Goal: Task Accomplishment & Management: Use online tool/utility

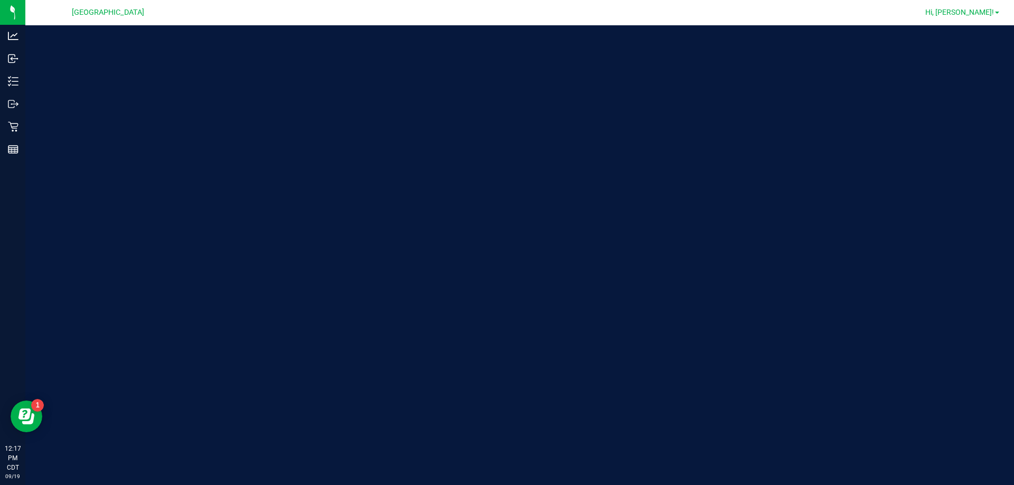
click at [981, 14] on span "Hi, [PERSON_NAME]!" at bounding box center [959, 12] width 69 height 8
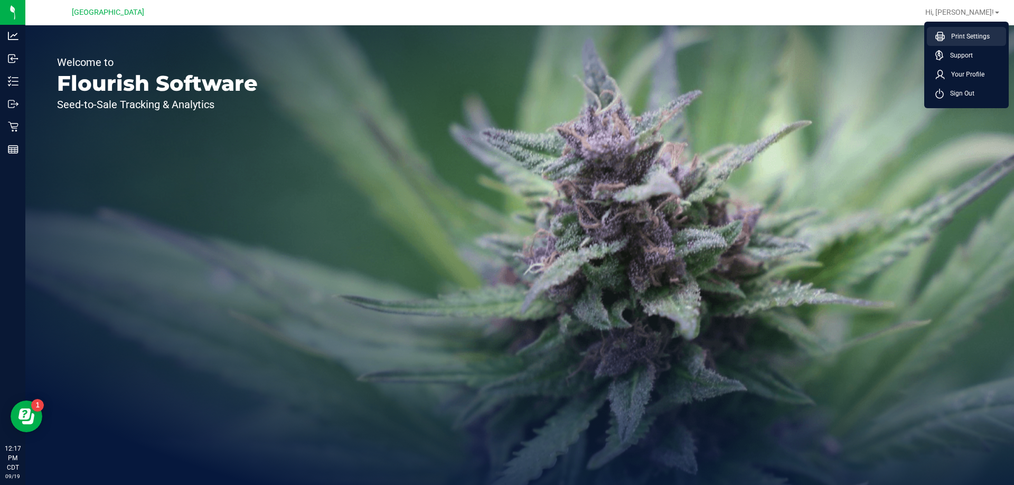
click at [973, 34] on span "Print Settings" at bounding box center [967, 36] width 45 height 11
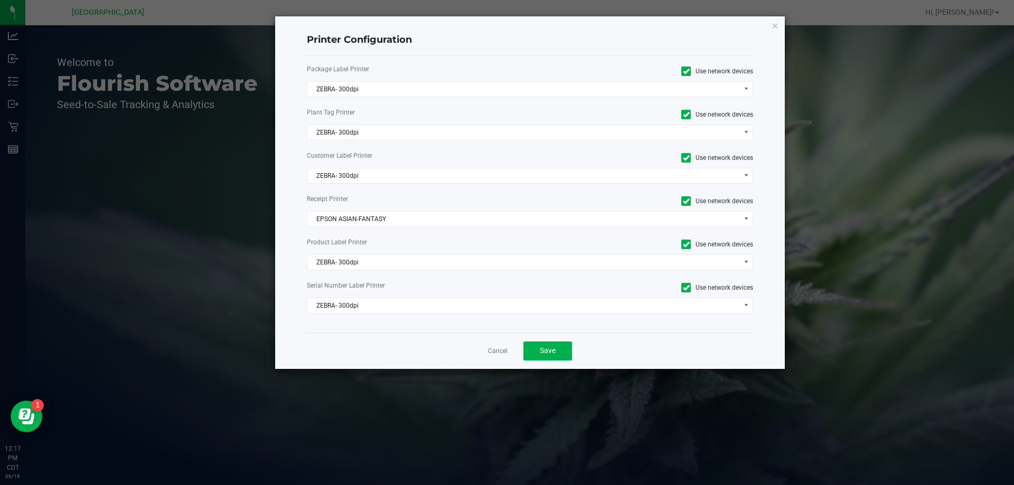
click at [361, 77] on div "Package Label Printer Use network devices" at bounding box center [530, 71] width 463 height 14
click at [364, 99] on div "Package Label Printer Use network devices ZEBRA- 300dpi Plant Tag Printer Use n…" at bounding box center [530, 194] width 447 height 277
click at [366, 88] on span "ZEBRA- 300dpi" at bounding box center [523, 89] width 433 height 15
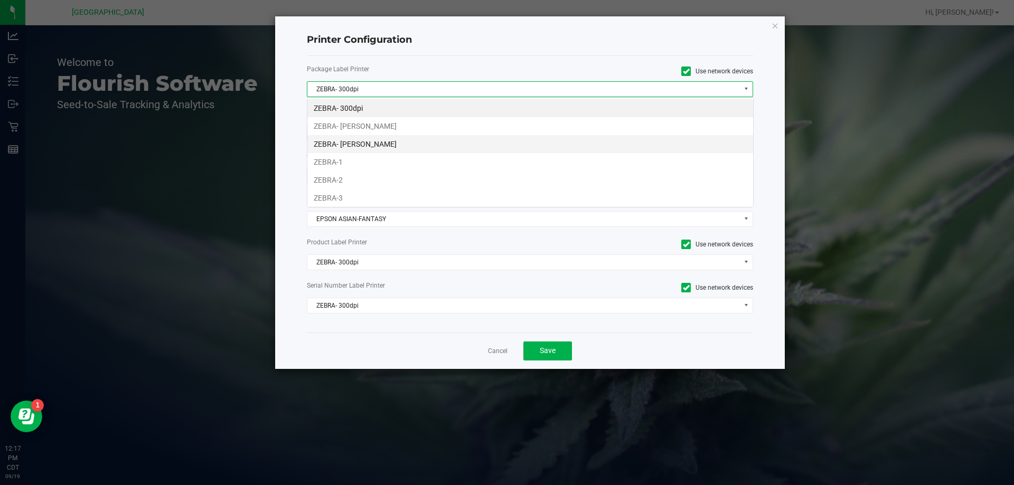
scroll to position [16, 446]
click at [378, 132] on li "ZEBRA- [PERSON_NAME]" at bounding box center [530, 126] width 446 height 18
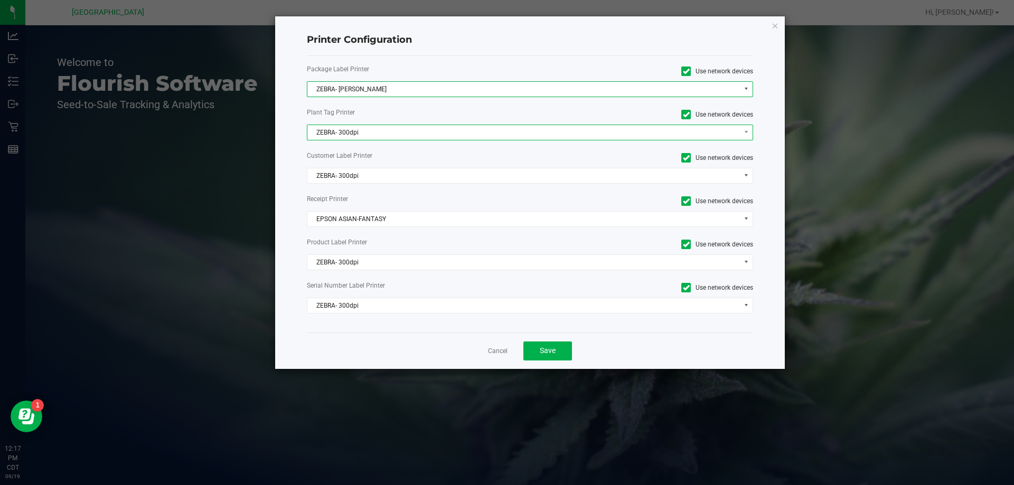
click at [372, 128] on span "ZEBRA- 300dpi" at bounding box center [523, 132] width 433 height 15
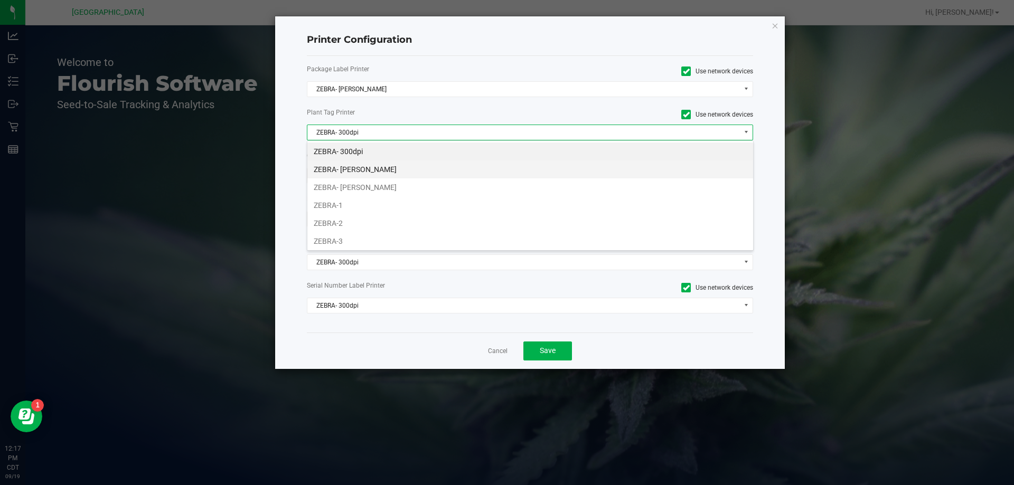
click at [370, 169] on li "ZEBRA- [PERSON_NAME]" at bounding box center [530, 170] width 446 height 18
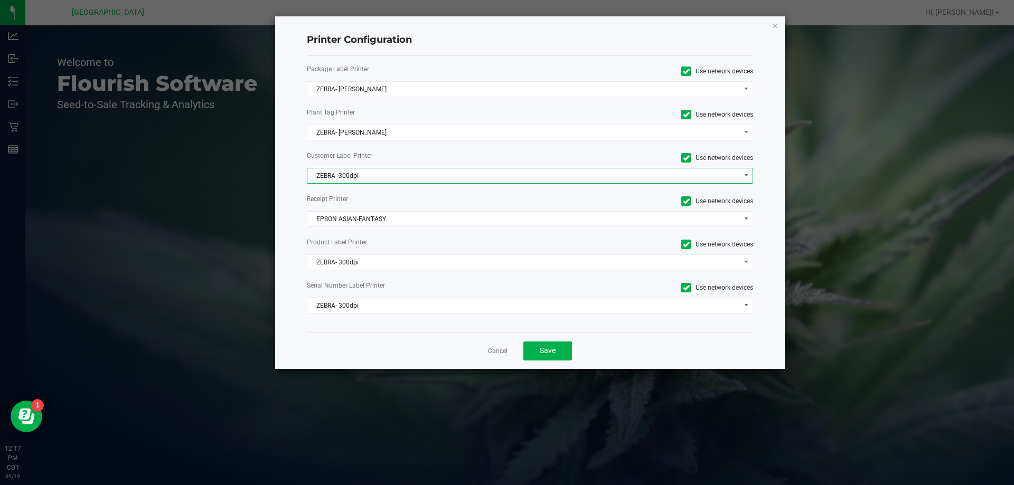
click at [370, 169] on span "ZEBRA- 300dpi" at bounding box center [523, 175] width 433 height 15
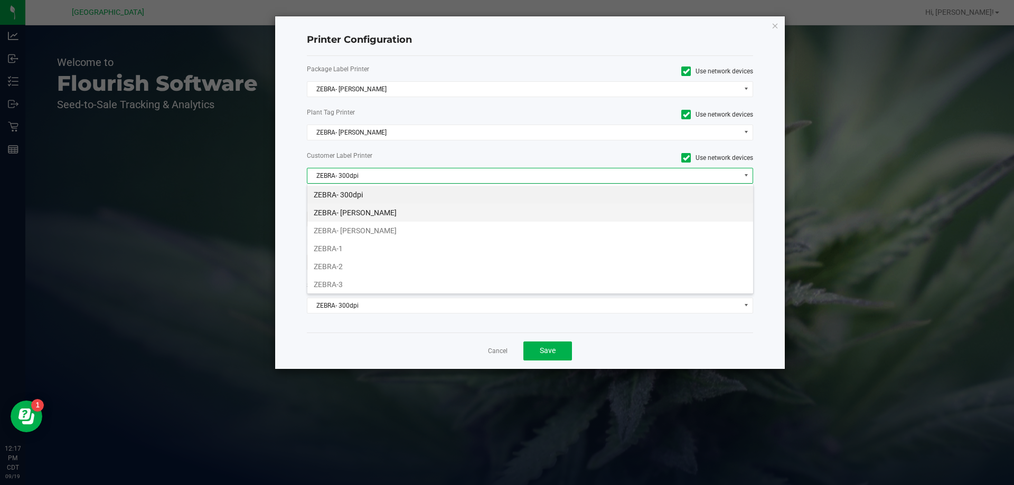
click at [367, 218] on li "ZEBRA- [PERSON_NAME]" at bounding box center [530, 213] width 446 height 18
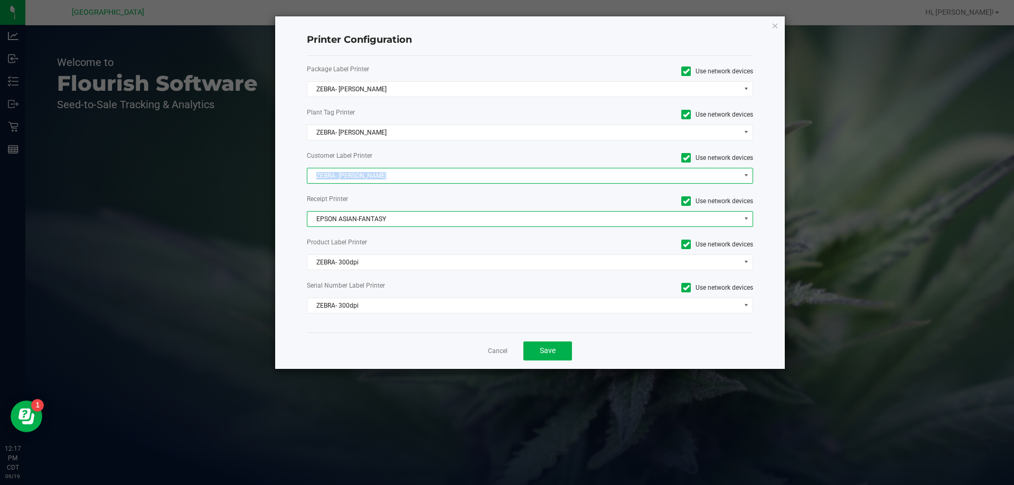
click at [367, 218] on span "EPSON ASIAN-FANTASY" at bounding box center [523, 219] width 433 height 15
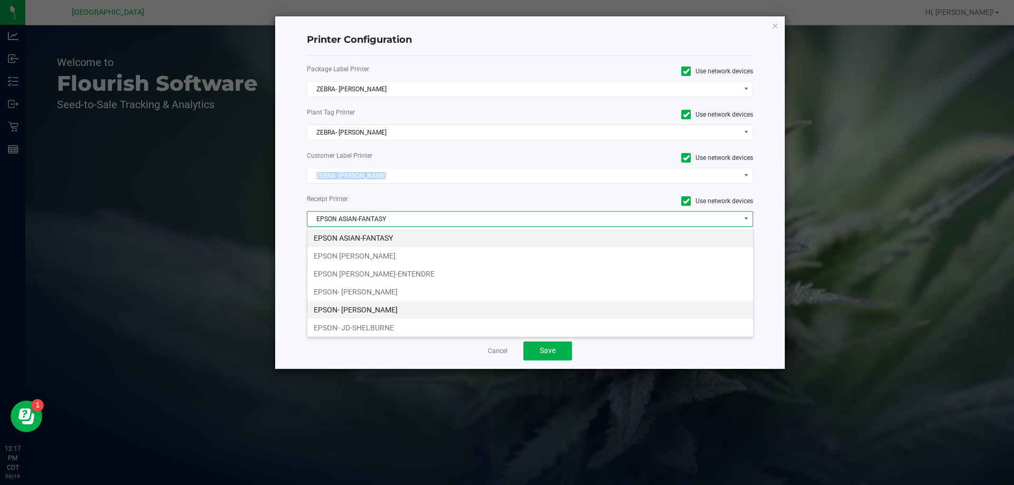
click at [376, 310] on li "EPSON- [PERSON_NAME]" at bounding box center [530, 310] width 446 height 18
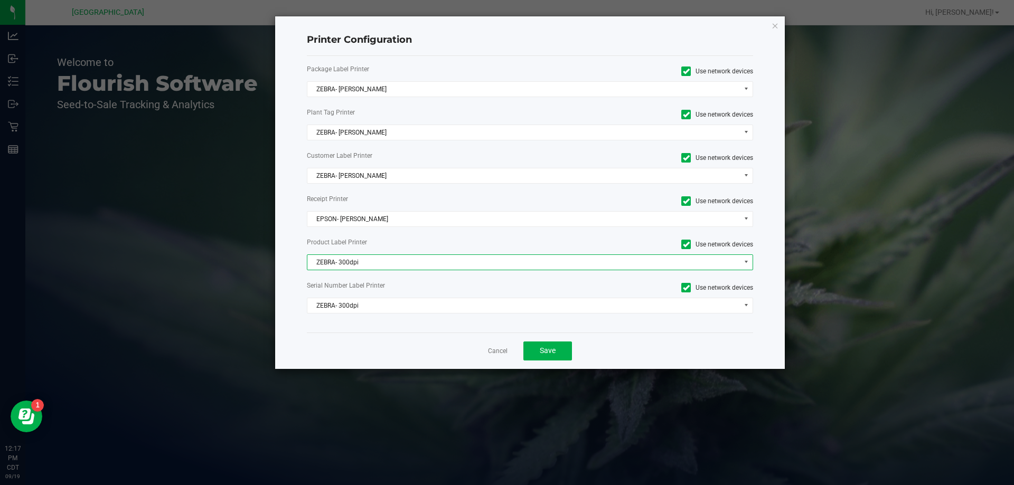
click at [366, 258] on span "ZEBRA- 300dpi" at bounding box center [523, 262] width 433 height 15
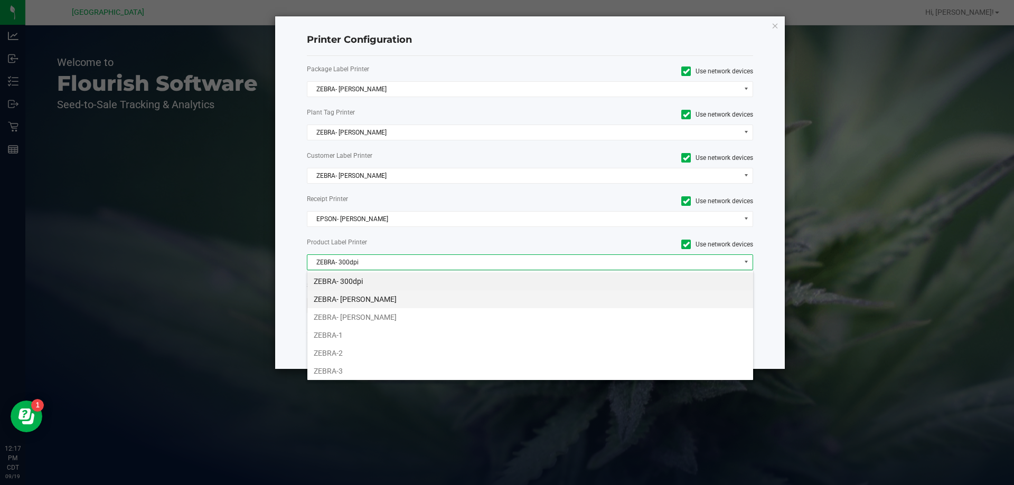
click at [369, 299] on li "ZEBRA- [PERSON_NAME]" at bounding box center [530, 299] width 446 height 18
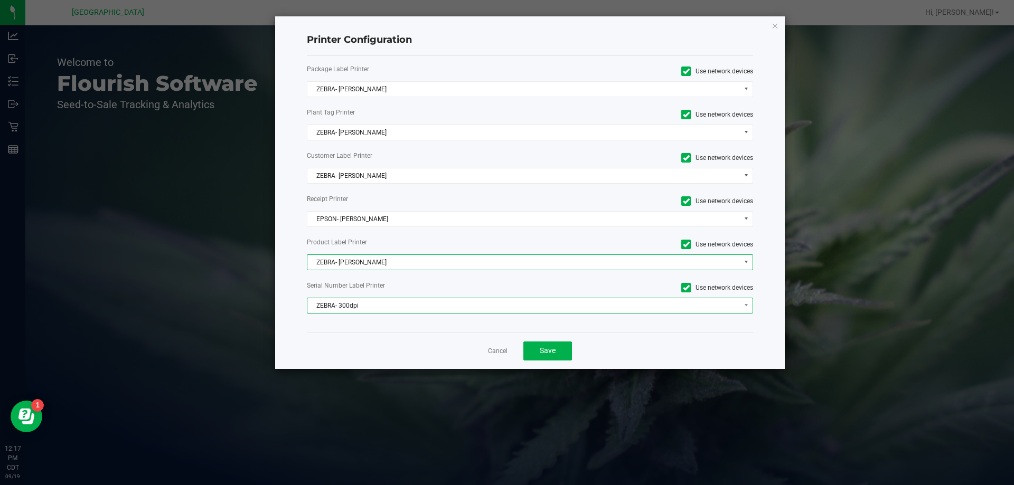
click at [370, 304] on span "ZEBRA- 300dpi" at bounding box center [523, 305] width 433 height 15
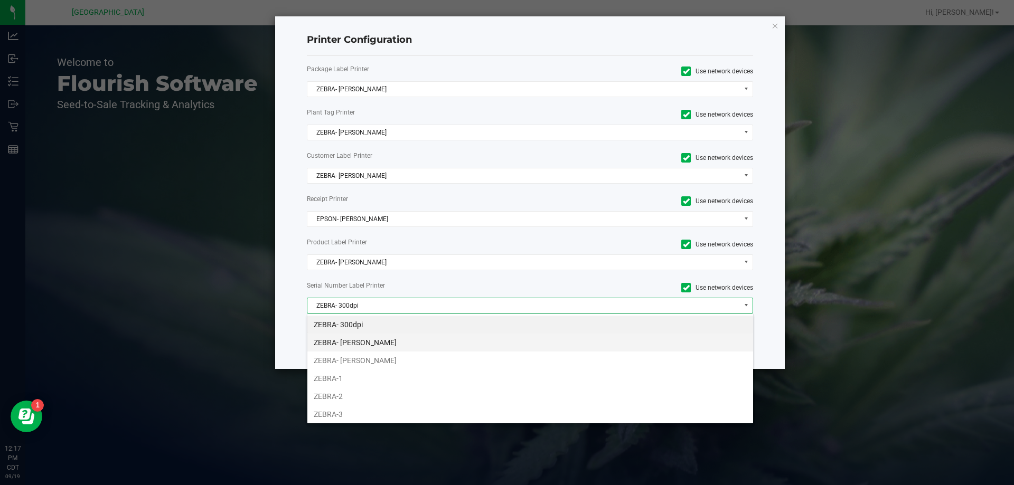
click at [377, 346] on li "ZEBRA- [PERSON_NAME]" at bounding box center [530, 343] width 446 height 18
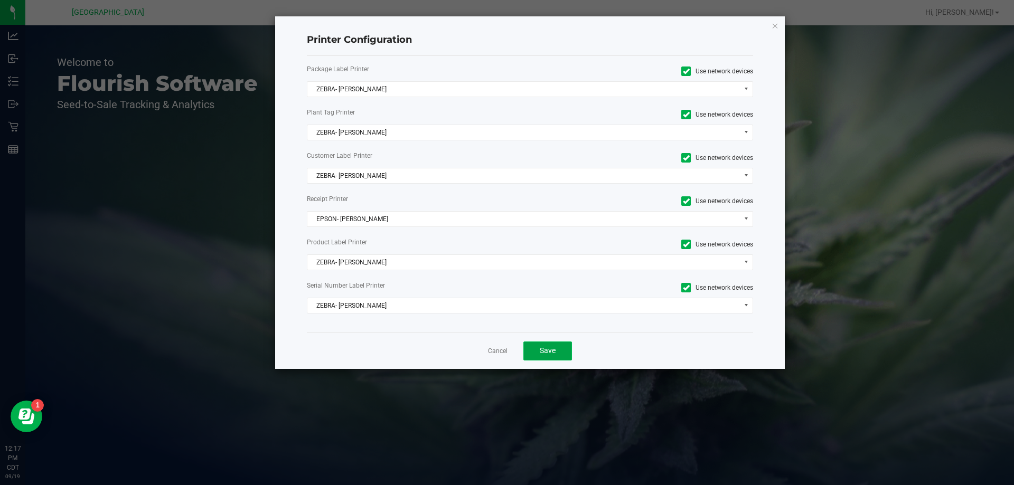
click at [553, 359] on button "Save" at bounding box center [547, 351] width 49 height 19
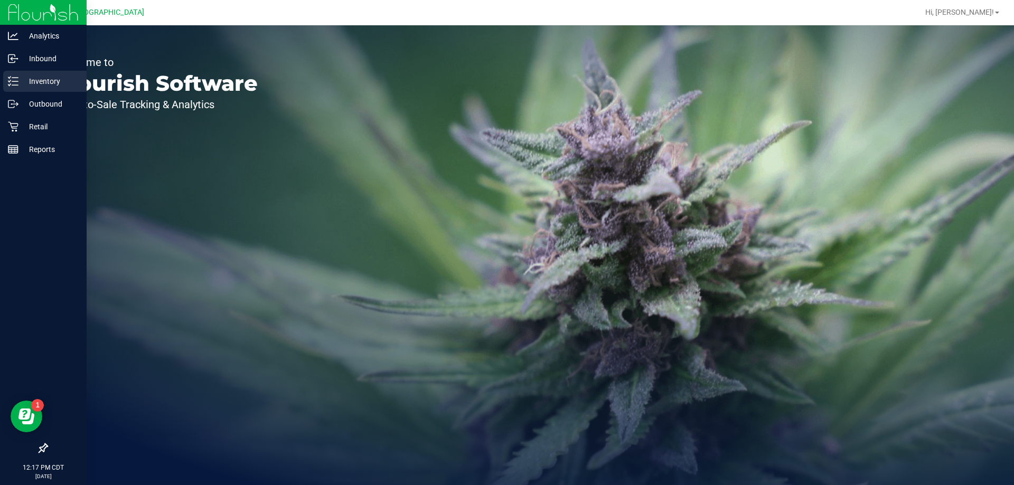
click at [22, 86] on p "Inventory" at bounding box center [49, 81] width 63 height 13
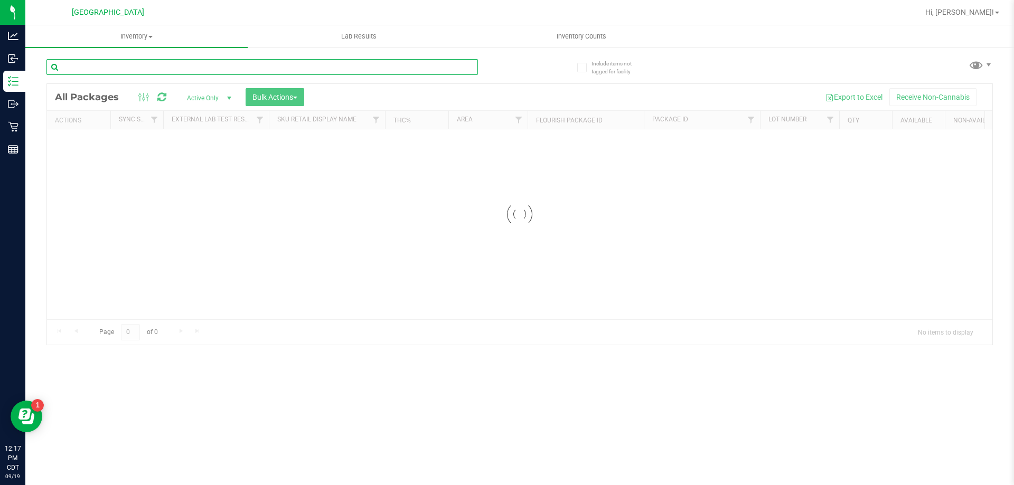
click at [183, 65] on input "text" at bounding box center [261, 67] width 431 height 16
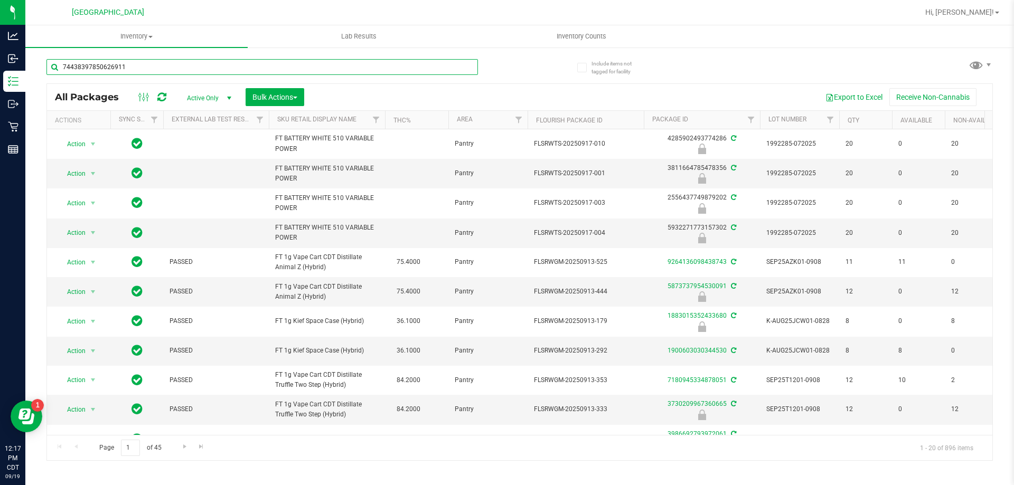
type input "744383978506269112"
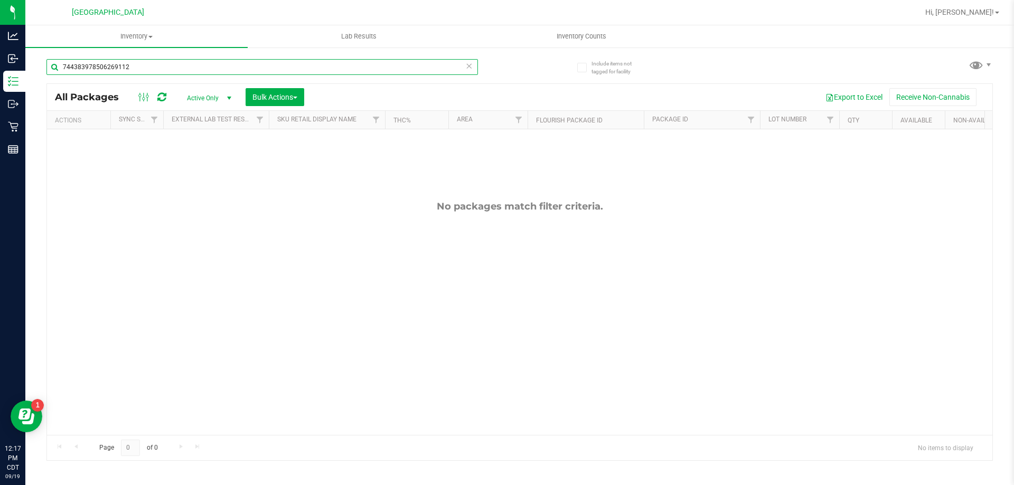
drag, startPoint x: 137, startPoint y: 67, endPoint x: 48, endPoint y: 78, distance: 89.9
click at [48, 78] on div "744383978506269112" at bounding box center [261, 71] width 431 height 24
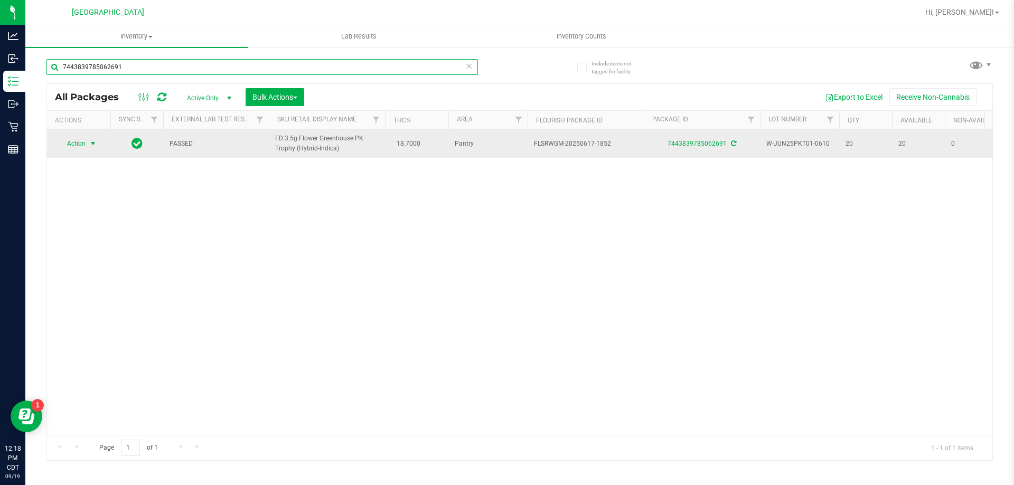
type input "7443839785062691"
click at [76, 137] on span "Action" at bounding box center [72, 143] width 29 height 15
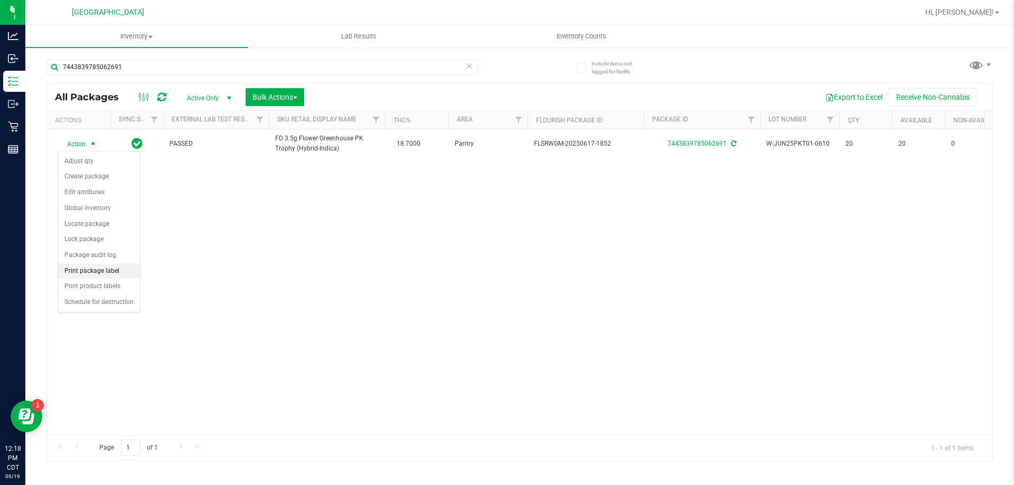
click at [89, 269] on li "Print package label" at bounding box center [99, 272] width 82 height 16
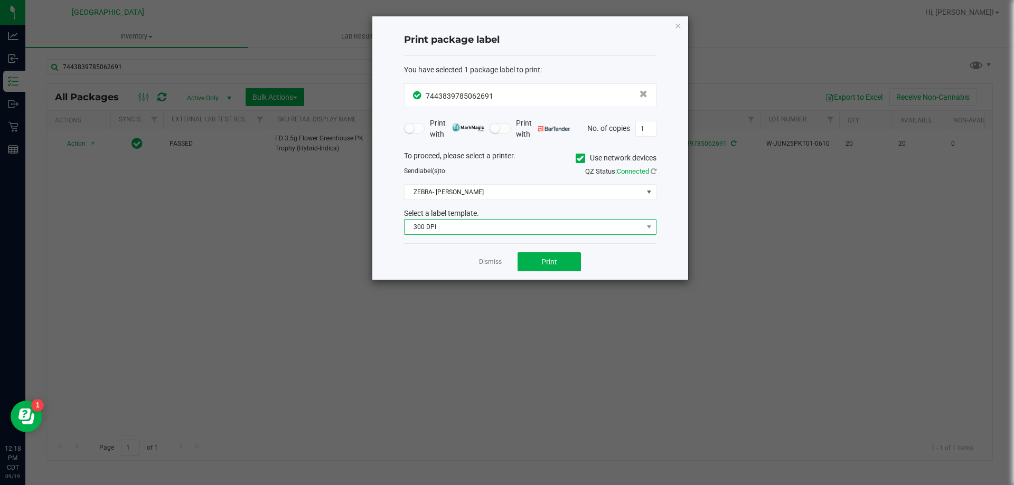
click at [510, 226] on span "300 DPI" at bounding box center [524, 227] width 238 height 15
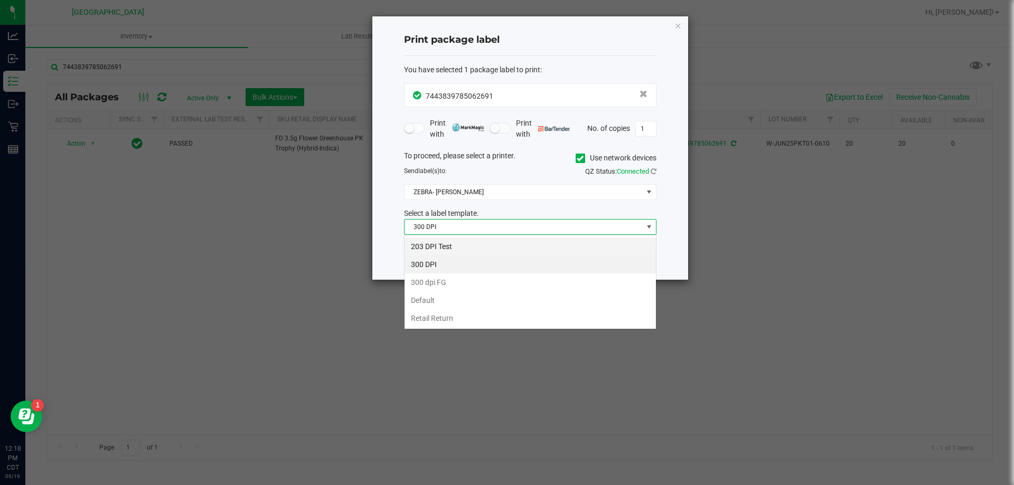
scroll to position [16, 252]
click at [494, 248] on li "203 DPI Test" at bounding box center [530, 247] width 251 height 18
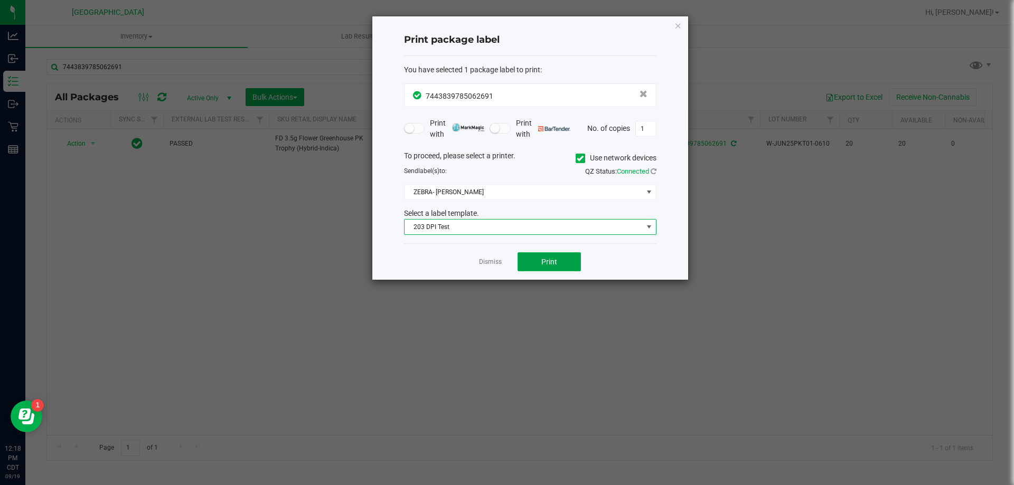
click at [540, 264] on button "Print" at bounding box center [549, 261] width 63 height 19
click at [493, 266] on link "Dismiss" at bounding box center [490, 262] width 23 height 9
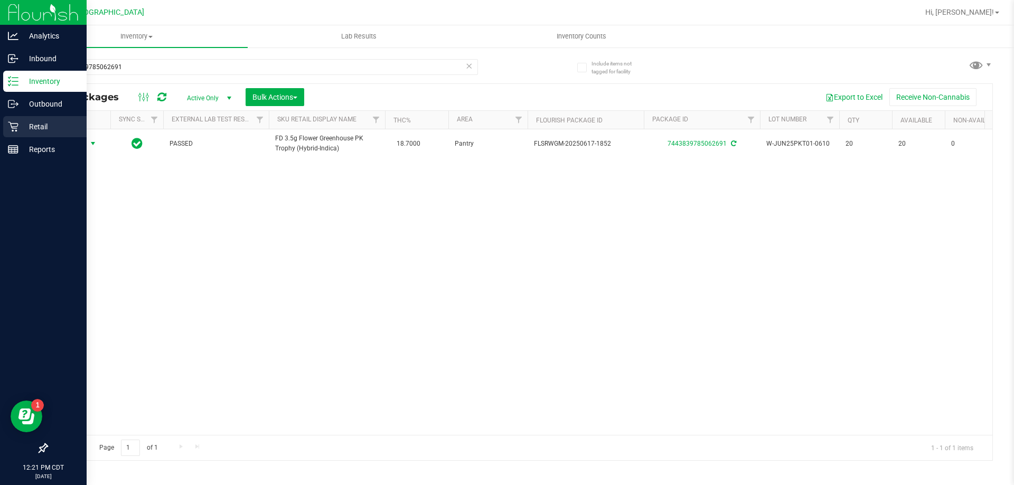
click at [12, 135] on div "Retail" at bounding box center [44, 126] width 83 height 21
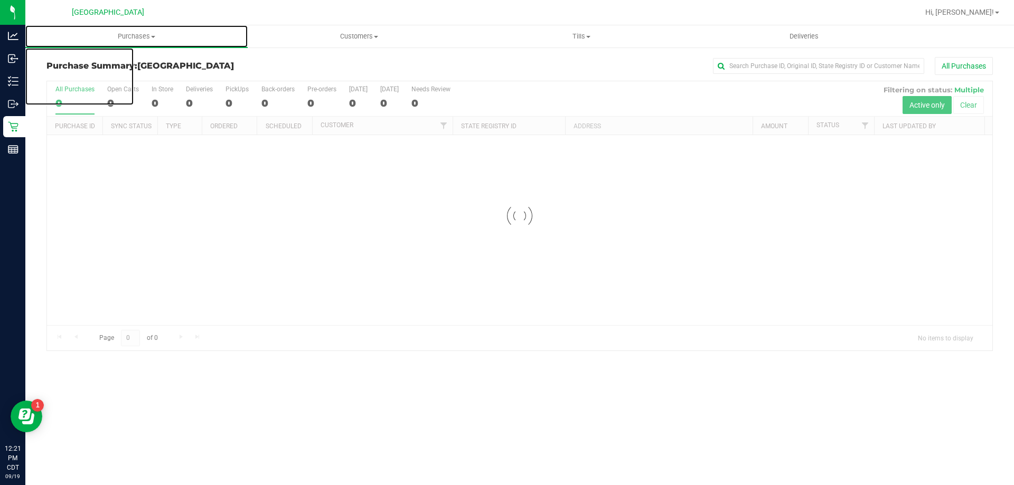
click at [123, 37] on span "Purchases" at bounding box center [136, 37] width 222 height 10
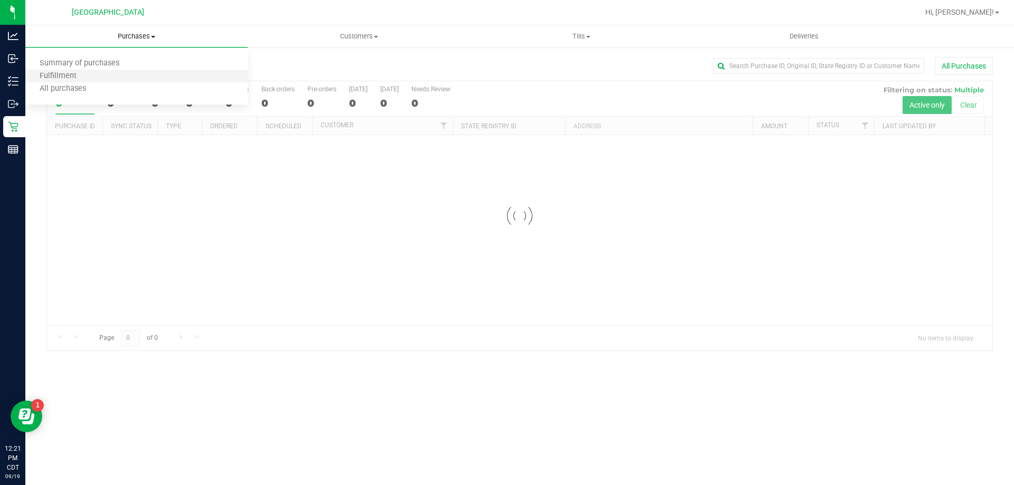
click at [119, 74] on li "Fulfillment" at bounding box center [136, 76] width 222 height 13
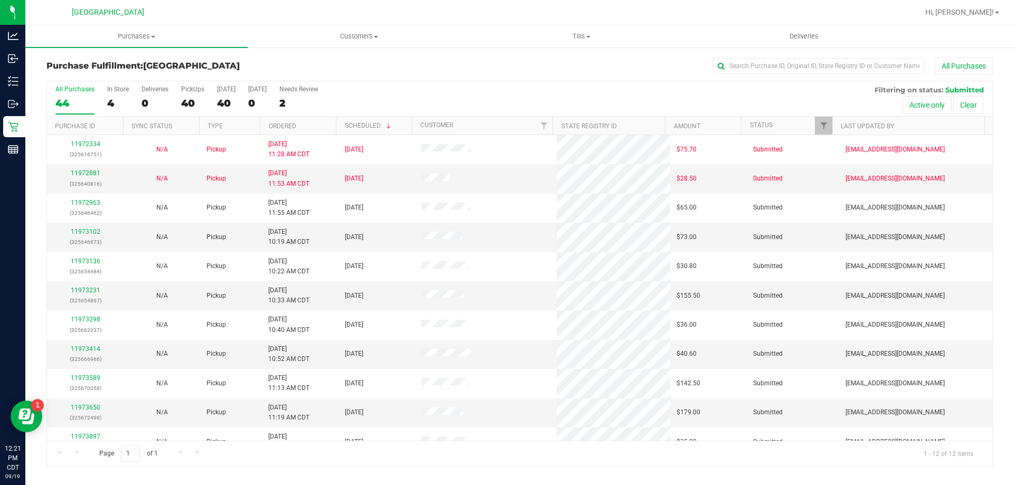
click at [316, 127] on th "Ordered" at bounding box center [298, 126] width 76 height 18
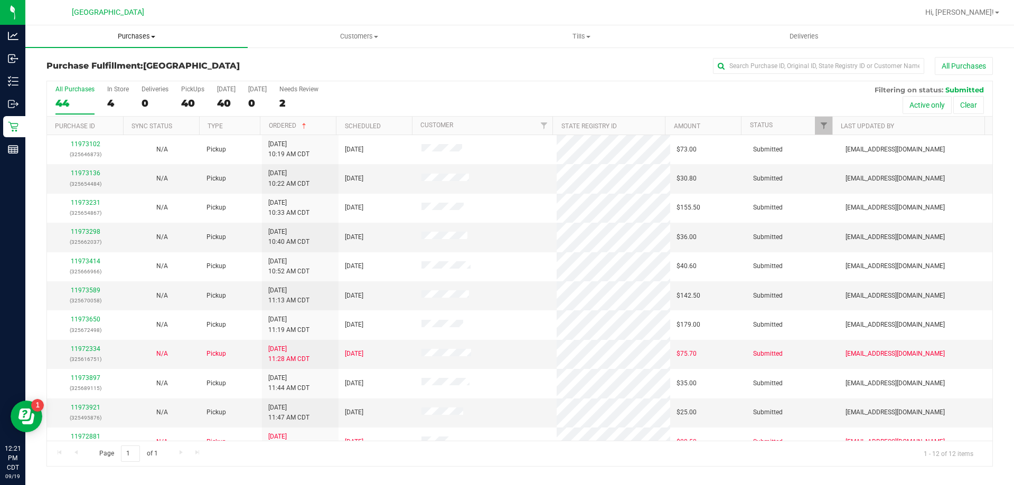
click at [137, 33] on span "Purchases" at bounding box center [136, 37] width 222 height 10
click at [131, 73] on li "Fulfillment" at bounding box center [136, 76] width 222 height 13
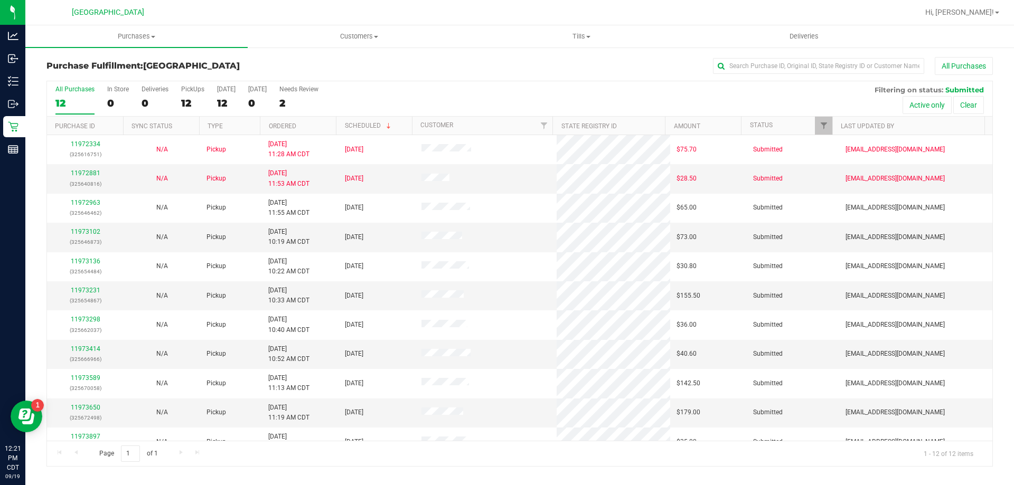
click at [313, 130] on th "Ordered" at bounding box center [298, 126] width 76 height 18
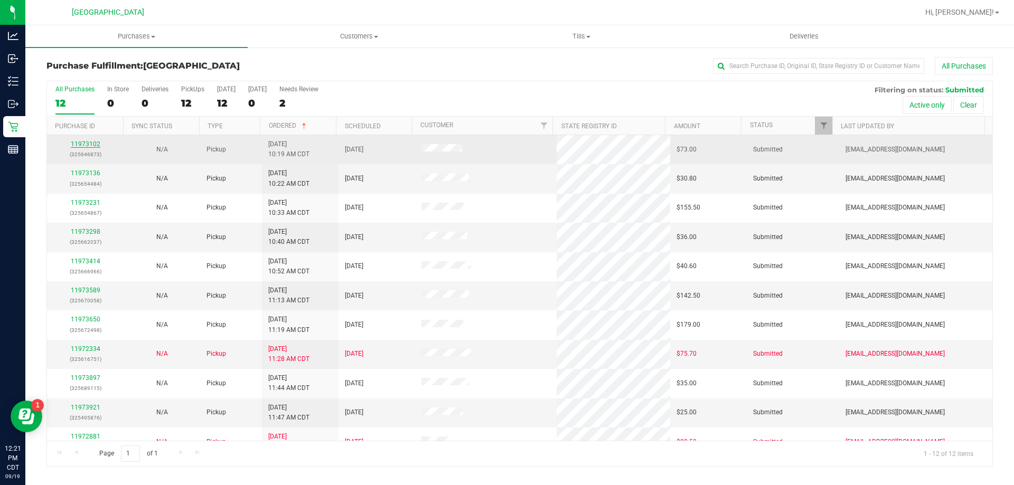
click at [88, 145] on link "11973102" at bounding box center [86, 143] width 30 height 7
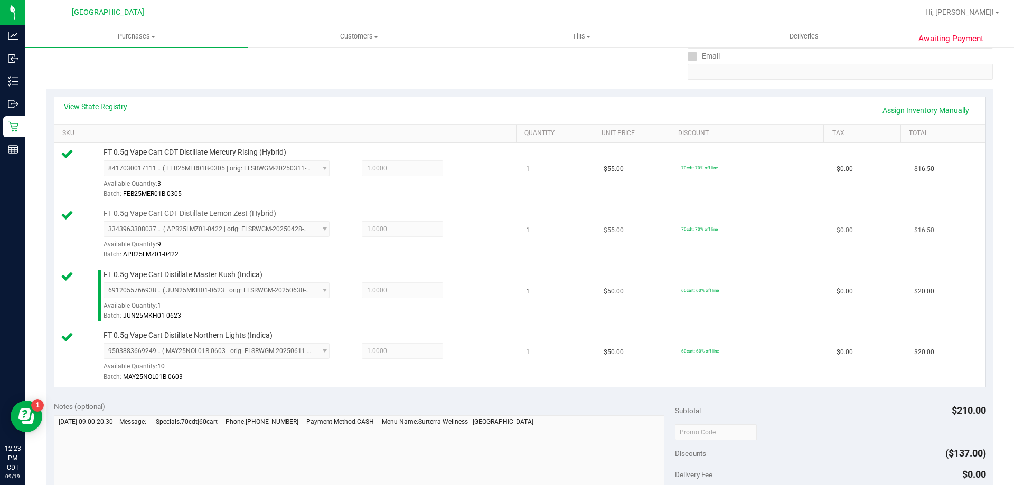
scroll to position [317, 0]
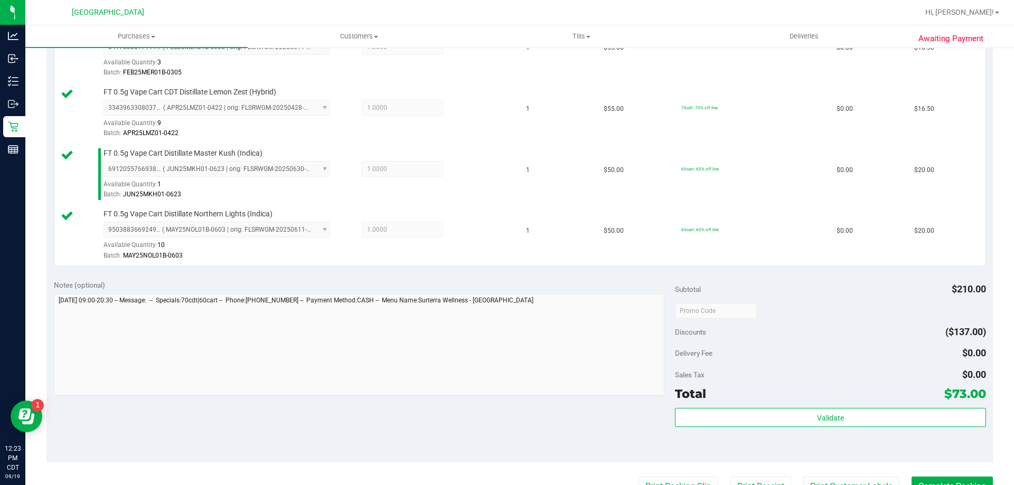
click at [805, 405] on div "Subtotal $210.00 Discounts ($137.00) Delivery Fee $0.00 Sales Tax $0.00 Total $…" at bounding box center [830, 368] width 311 height 176
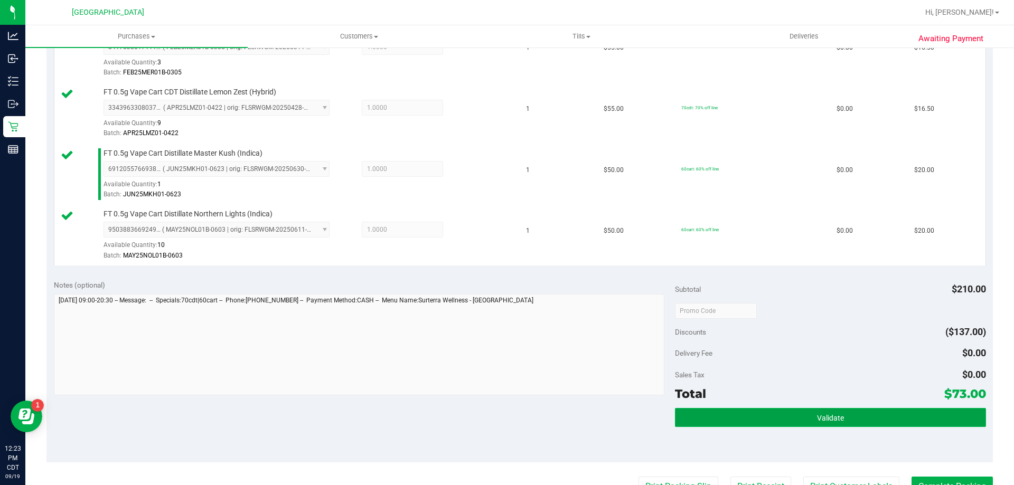
click at [804, 414] on button "Validate" at bounding box center [830, 417] width 311 height 19
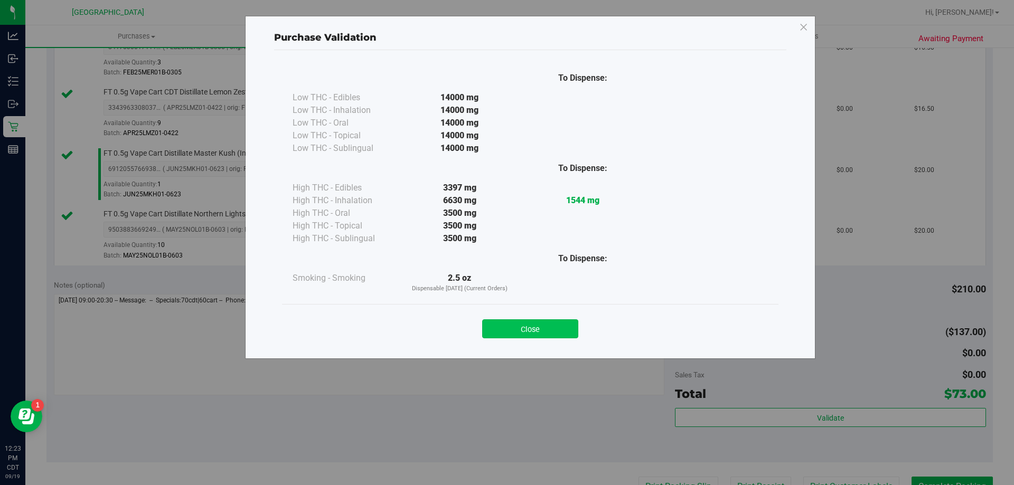
click at [568, 326] on button "Close" at bounding box center [530, 329] width 96 height 19
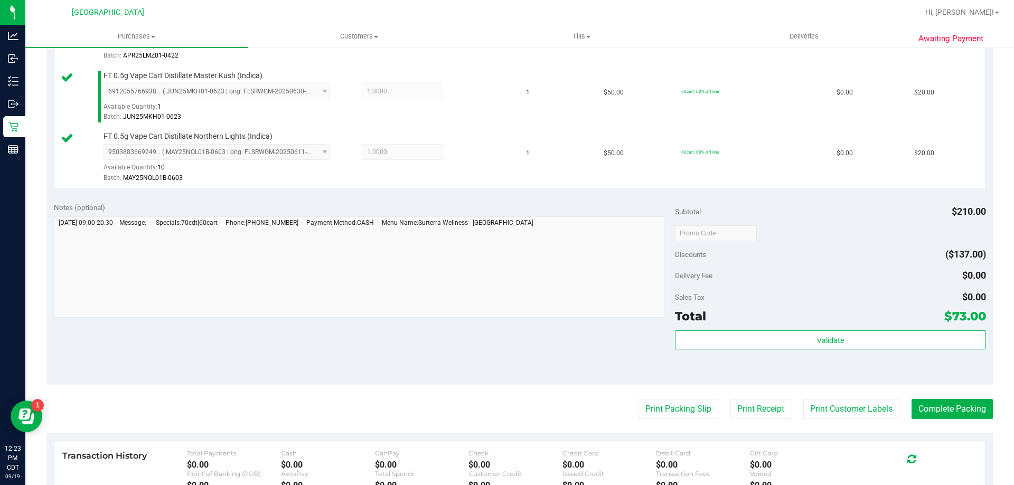
scroll to position [475, 0]
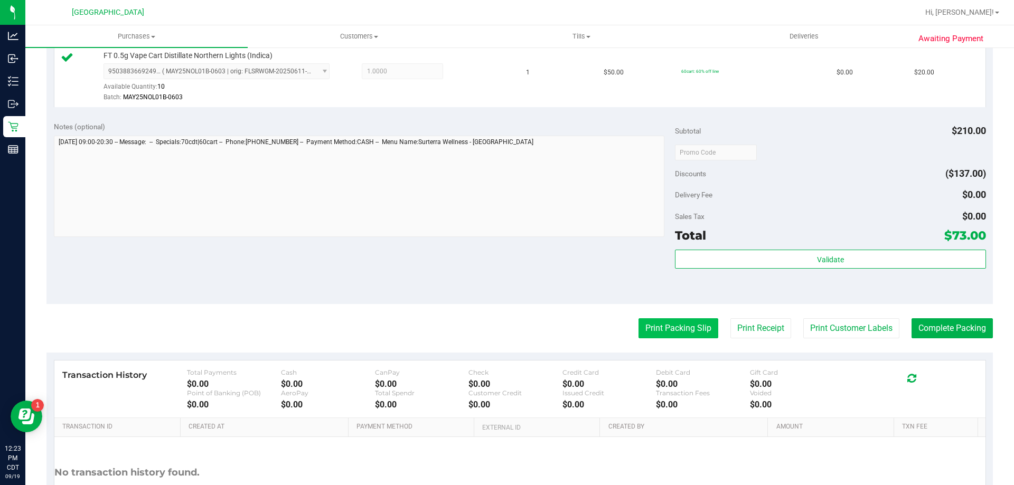
click at [661, 320] on button "Print Packing Slip" at bounding box center [679, 328] width 80 height 20
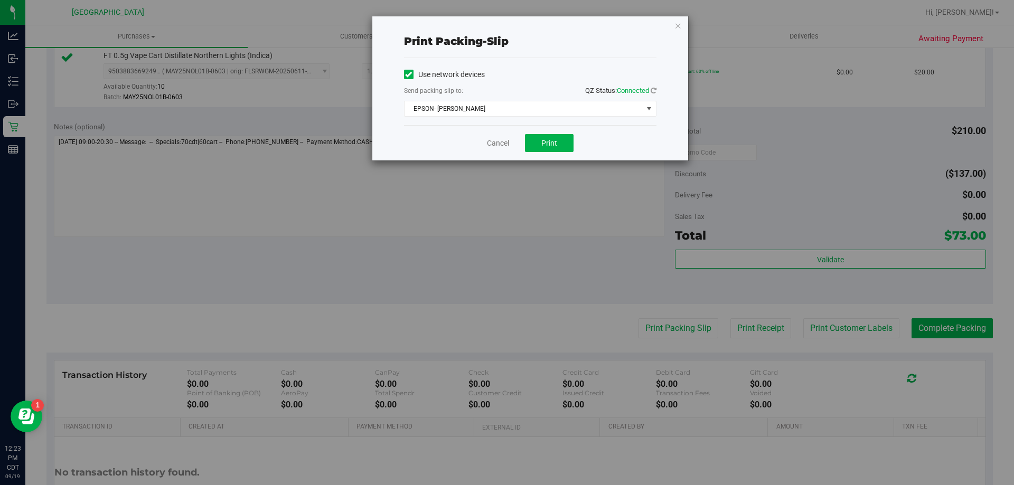
click at [539, 134] on div "Cancel Print" at bounding box center [530, 142] width 252 height 35
click at [538, 135] on button "Print" at bounding box center [549, 143] width 49 height 18
click at [487, 140] on link "Cancel" at bounding box center [498, 143] width 22 height 11
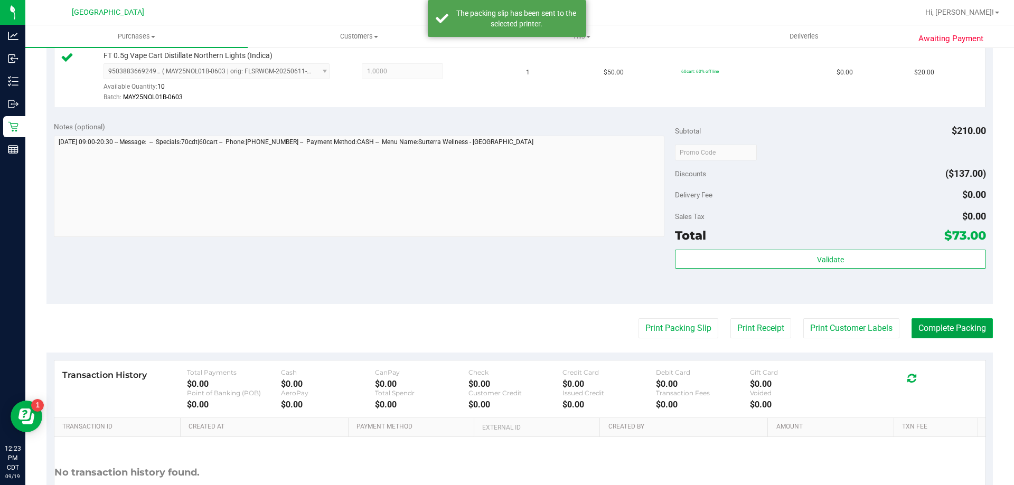
click at [934, 332] on button "Complete Packing" at bounding box center [952, 328] width 81 height 20
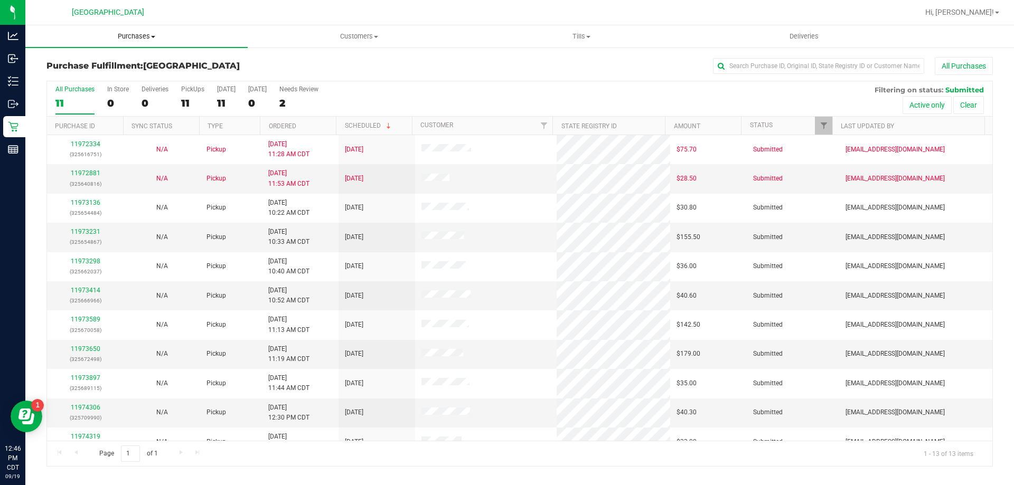
click at [139, 34] on span "Purchases" at bounding box center [136, 37] width 222 height 10
click at [137, 75] on li "Fulfillment" at bounding box center [136, 76] width 222 height 13
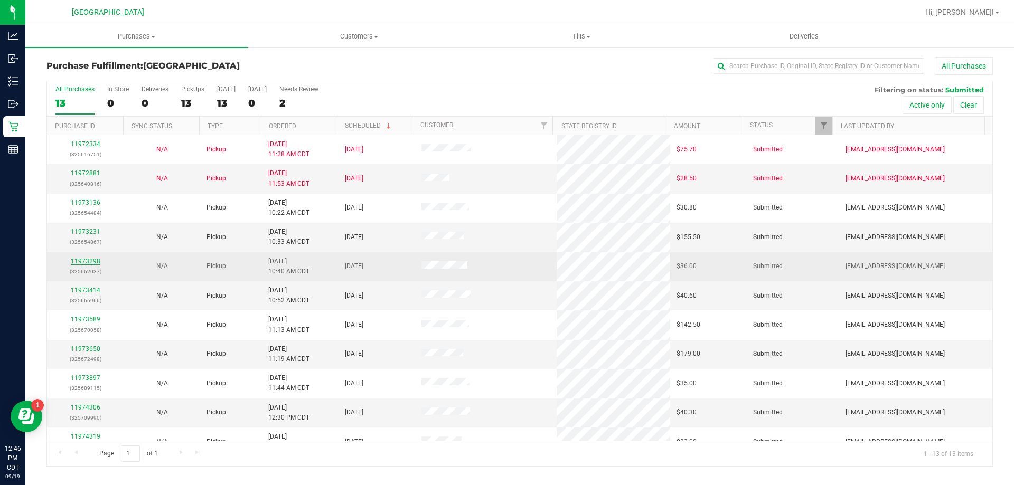
click at [93, 260] on link "11973298" at bounding box center [86, 261] width 30 height 7
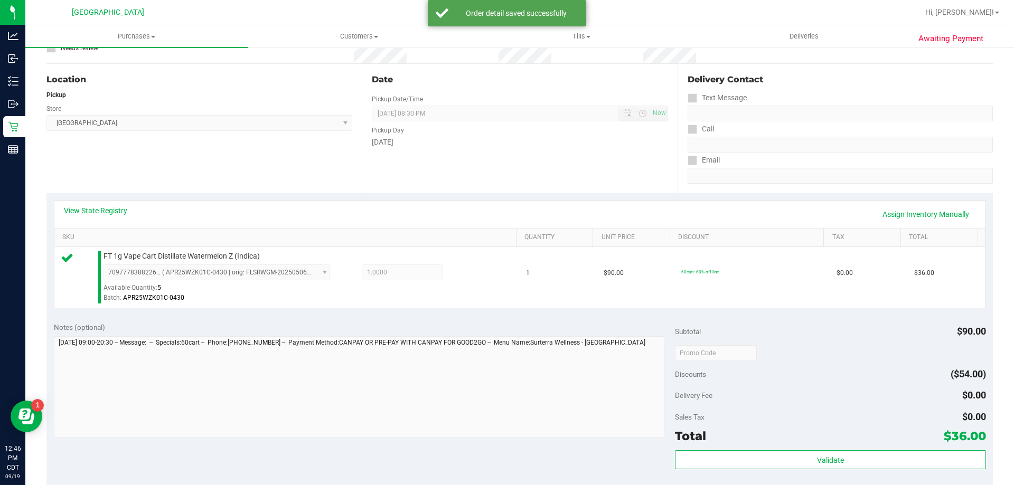
scroll to position [106, 0]
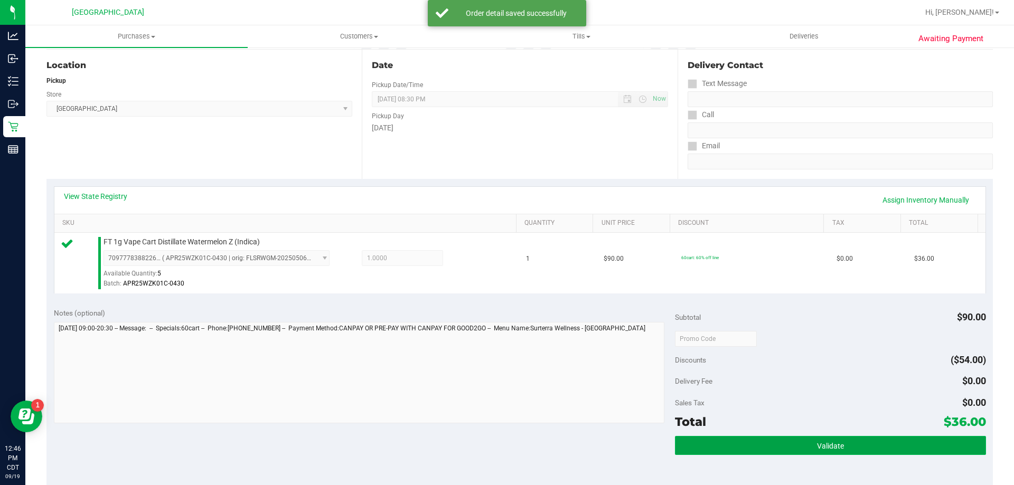
click at [700, 450] on button "Validate" at bounding box center [830, 445] width 311 height 19
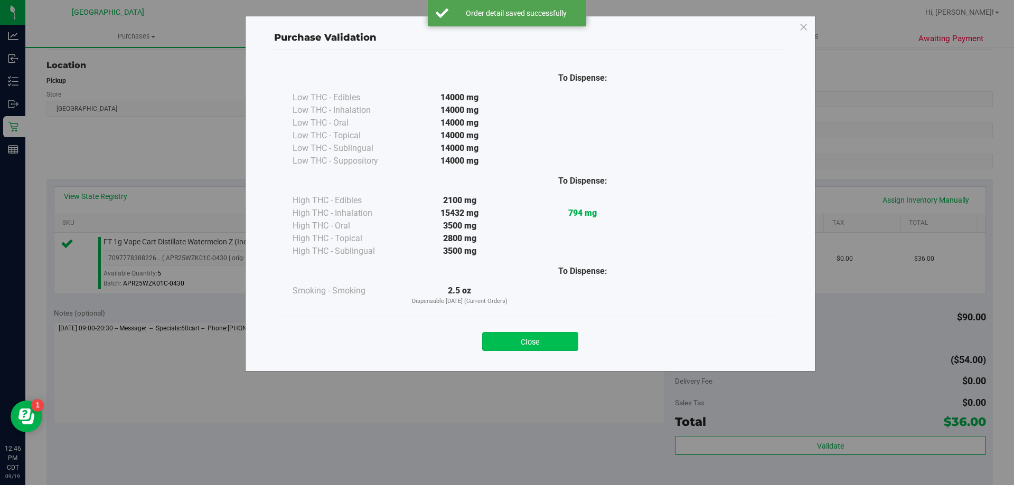
click at [506, 337] on button "Close" at bounding box center [530, 341] width 96 height 19
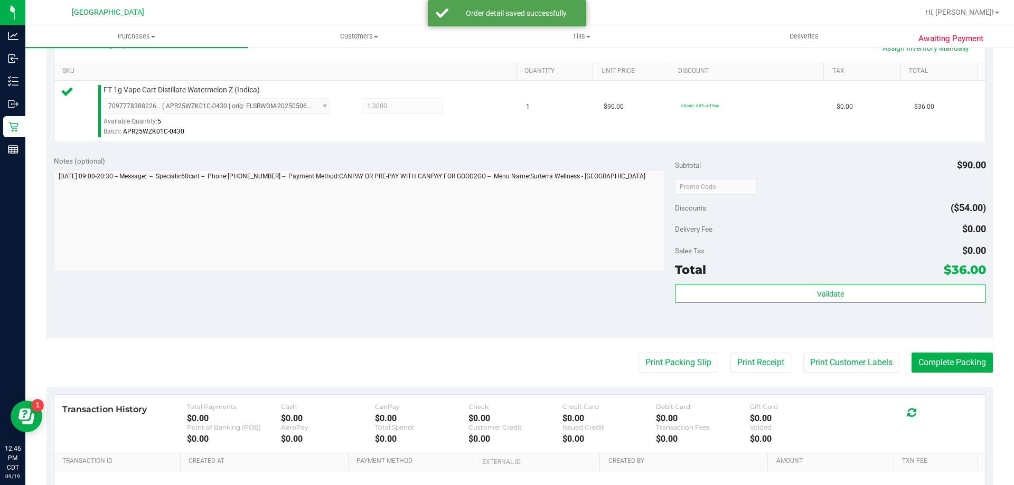
scroll to position [264, 0]
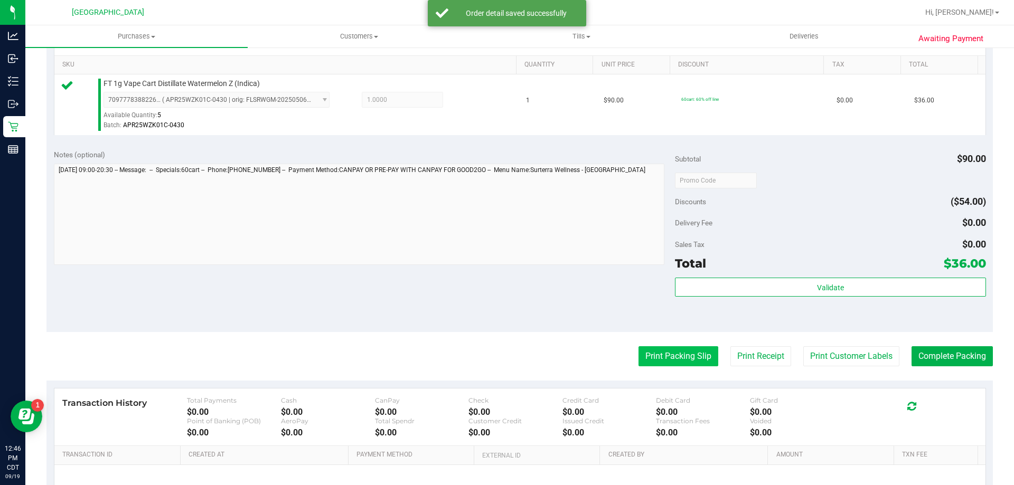
click at [642, 357] on button "Print Packing Slip" at bounding box center [679, 356] width 80 height 20
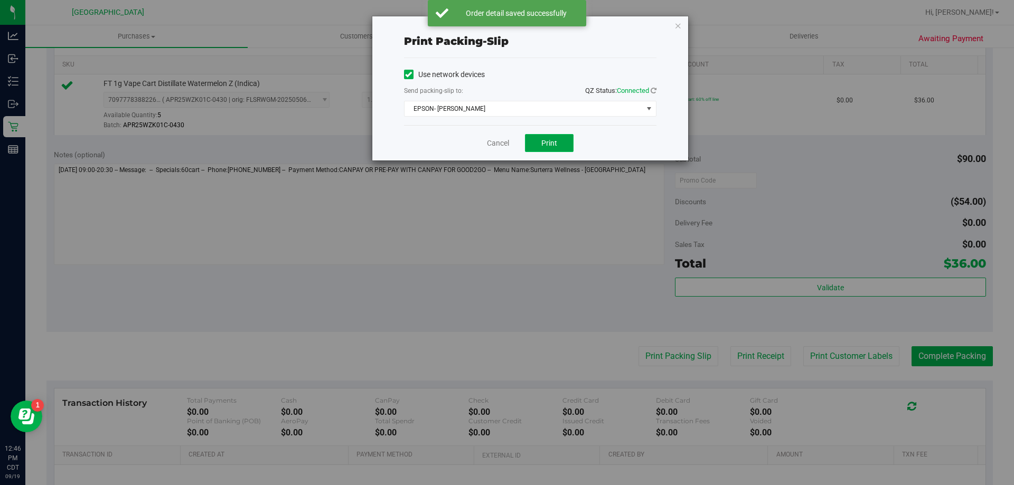
click at [553, 141] on span "Print" at bounding box center [549, 143] width 16 height 8
click at [499, 145] on link "Cancel" at bounding box center [498, 143] width 22 height 11
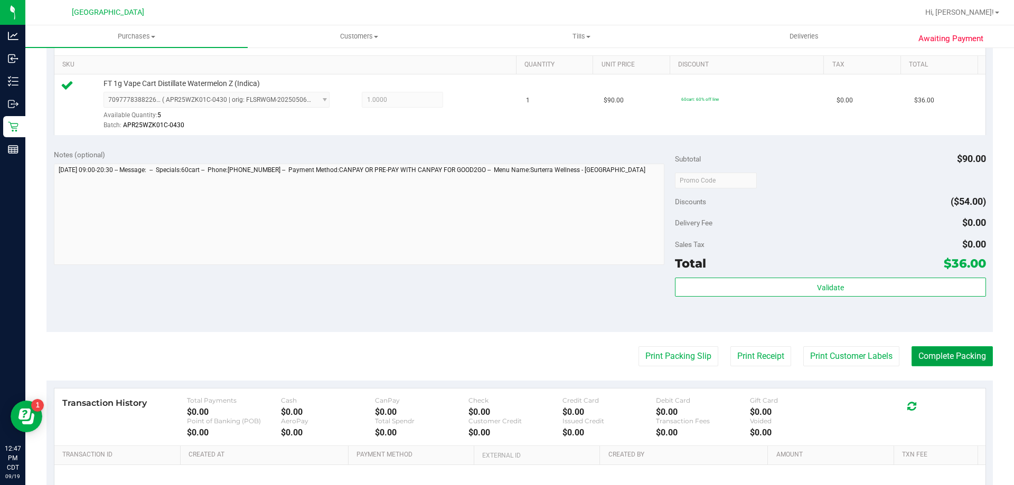
click at [953, 356] on button "Complete Packing" at bounding box center [952, 356] width 81 height 20
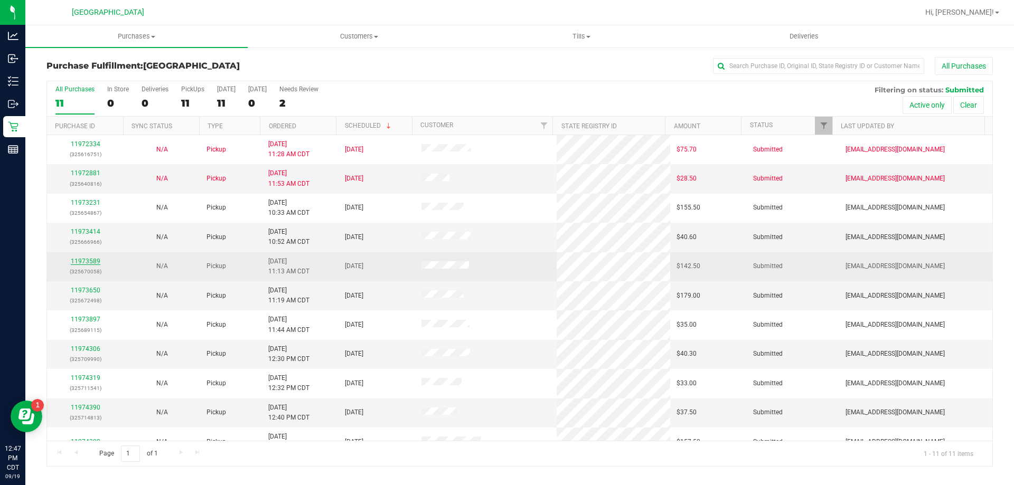
click at [84, 262] on link "11973589" at bounding box center [86, 261] width 30 height 7
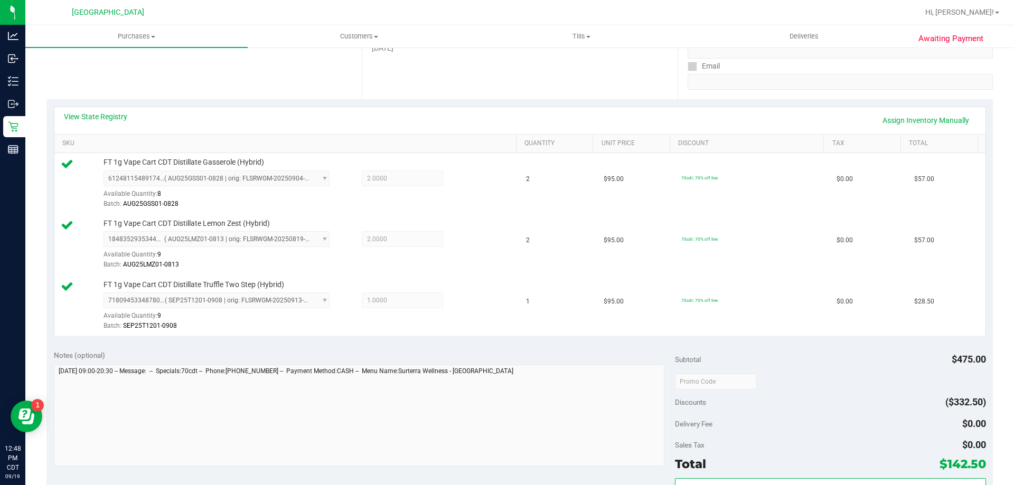
scroll to position [211, 0]
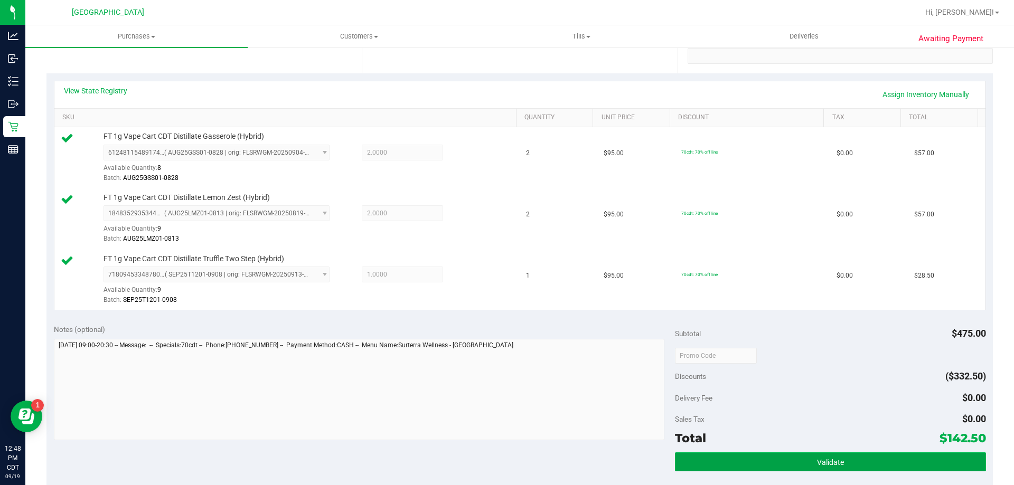
click at [720, 458] on button "Validate" at bounding box center [830, 462] width 311 height 19
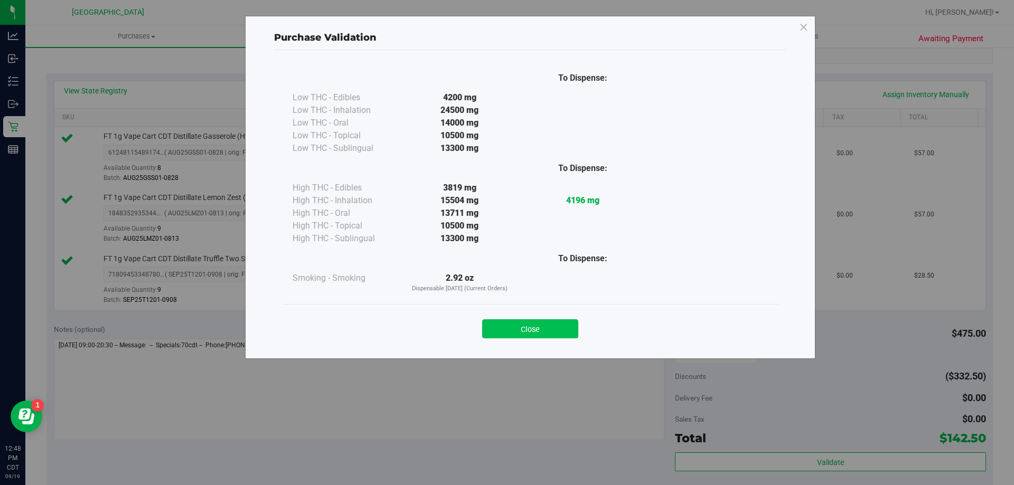
click at [517, 329] on button "Close" at bounding box center [530, 329] width 96 height 19
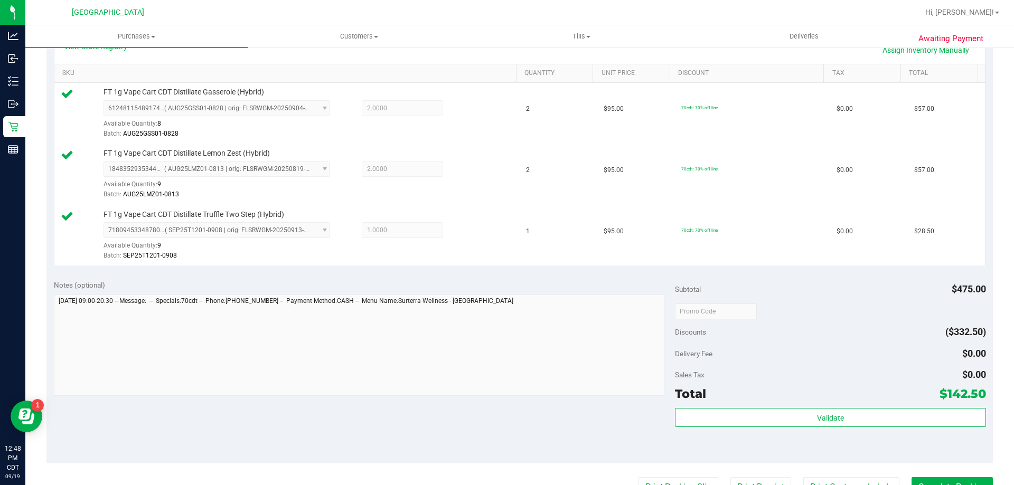
scroll to position [317, 0]
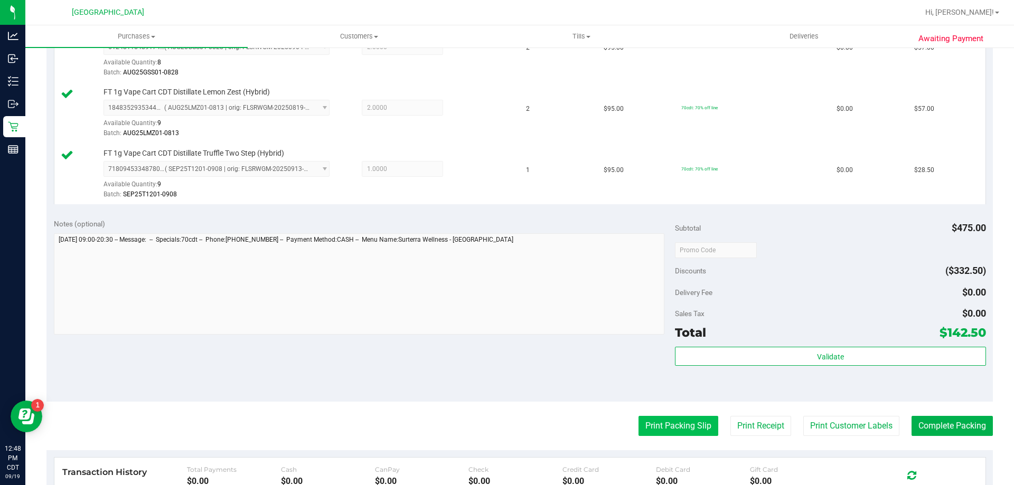
click at [681, 423] on button "Print Packing Slip" at bounding box center [679, 426] width 80 height 20
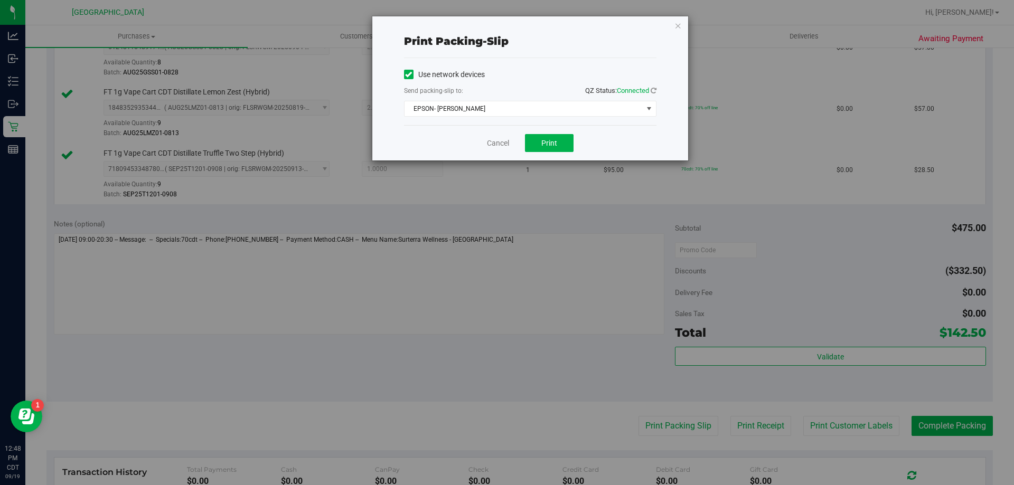
click at [562, 153] on div "Cancel Print" at bounding box center [530, 142] width 252 height 35
click at [549, 145] on span "Print" at bounding box center [549, 143] width 16 height 8
click at [492, 146] on link "Cancel" at bounding box center [498, 143] width 22 height 11
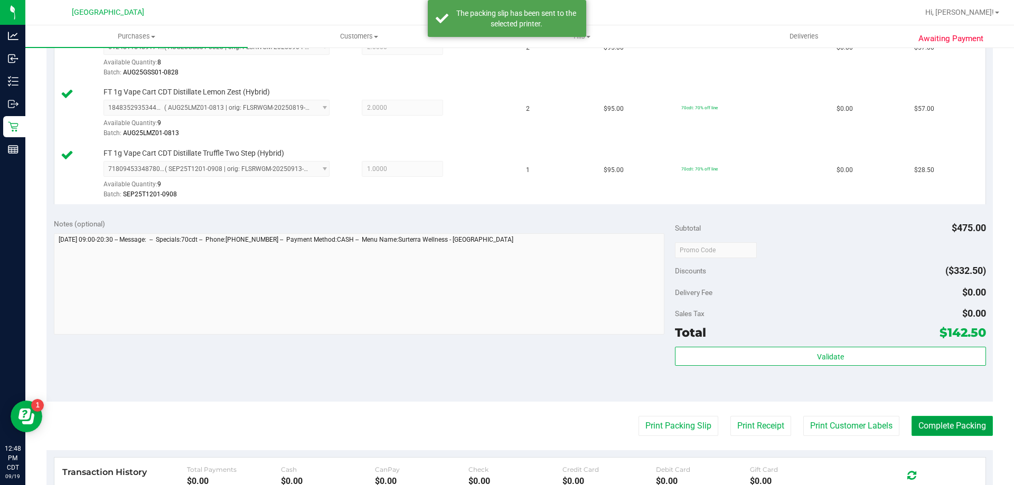
click at [947, 425] on button "Complete Packing" at bounding box center [952, 426] width 81 height 20
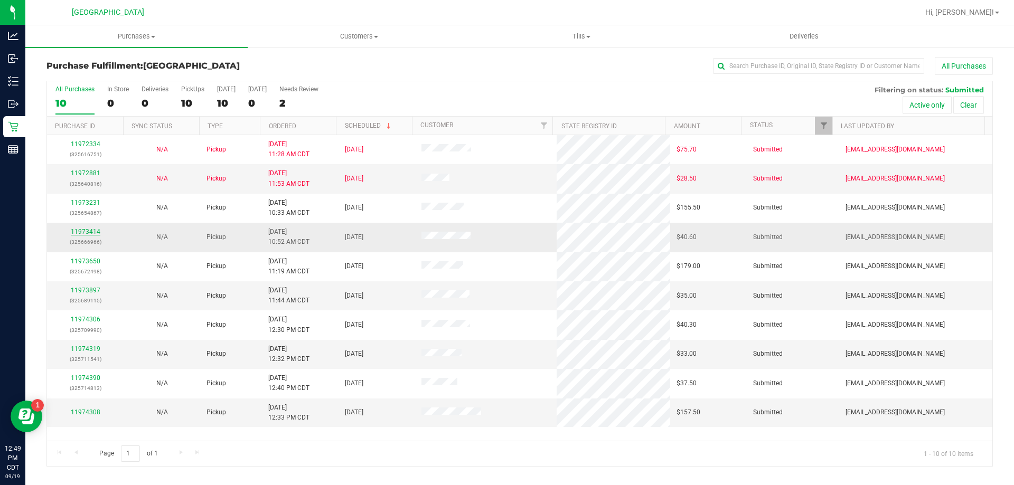
click at [92, 230] on div "All Purchases 10 In Store 0 Deliveries 0 PickUps 10 [DATE] 10 [DATE] 0 Needs Re…" at bounding box center [519, 274] width 946 height 386
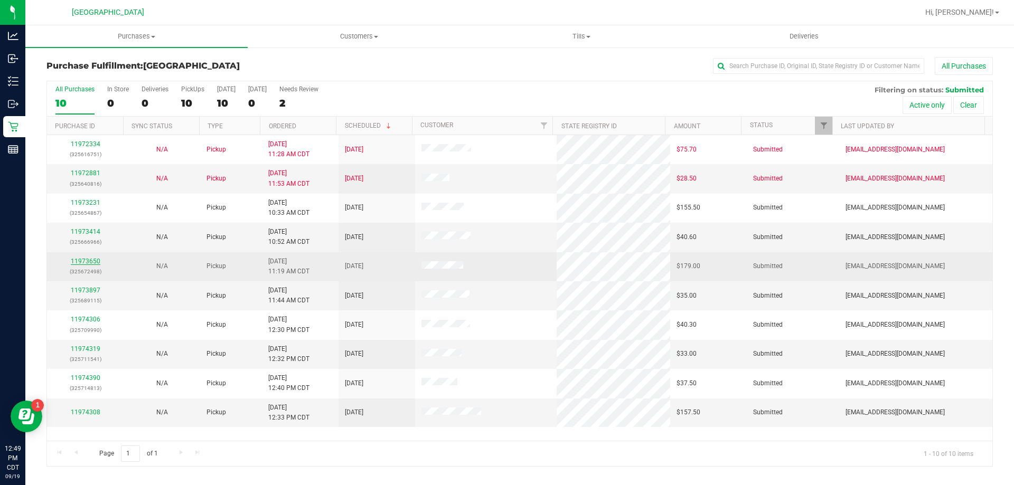
click at [79, 259] on link "11973650" at bounding box center [86, 261] width 30 height 7
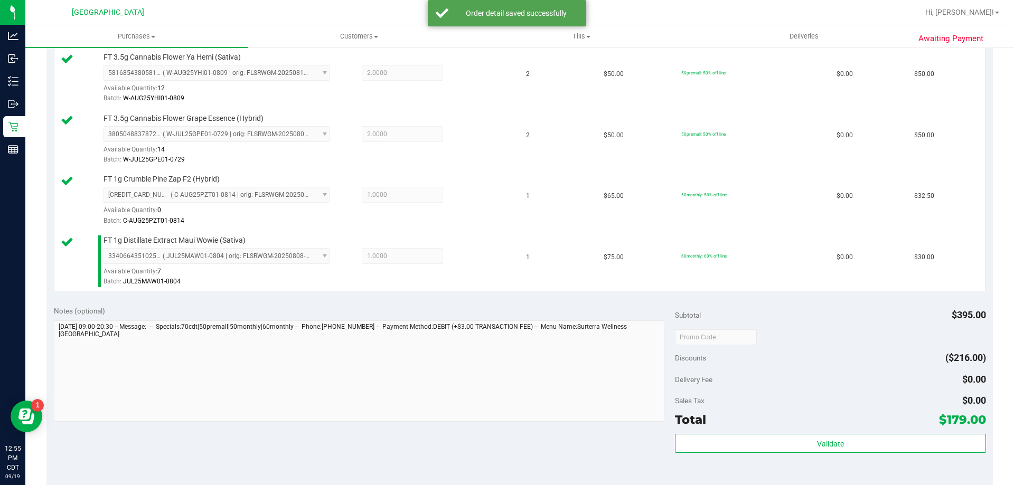
scroll to position [370, 0]
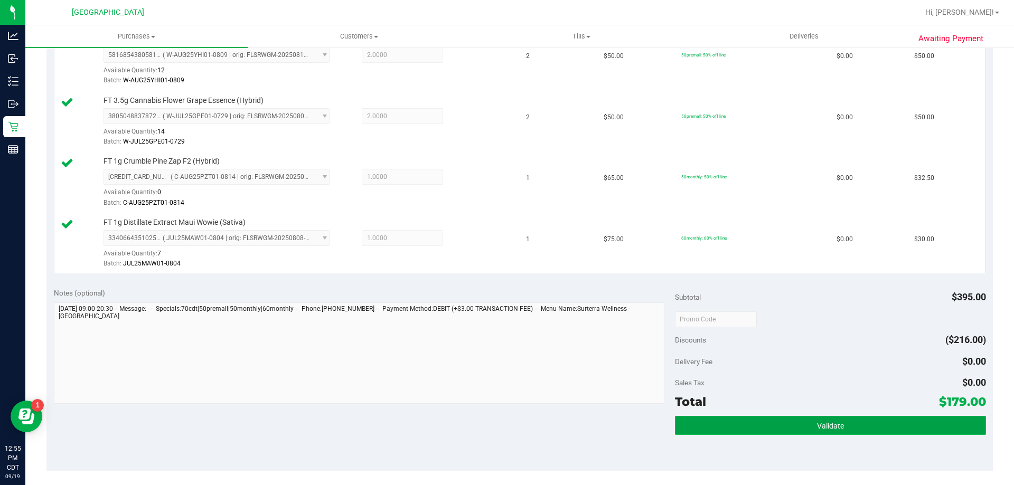
click at [842, 428] on button "Validate" at bounding box center [830, 425] width 311 height 19
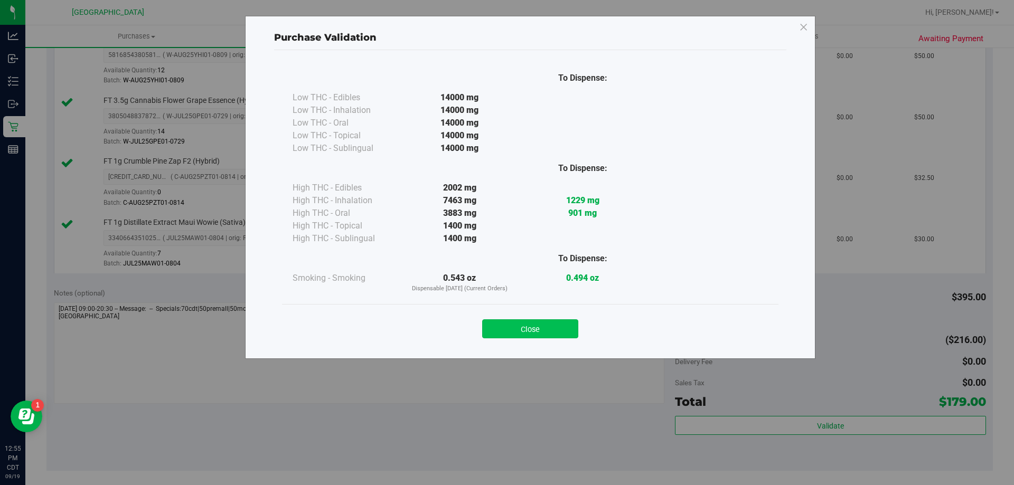
click at [552, 327] on button "Close" at bounding box center [530, 329] width 96 height 19
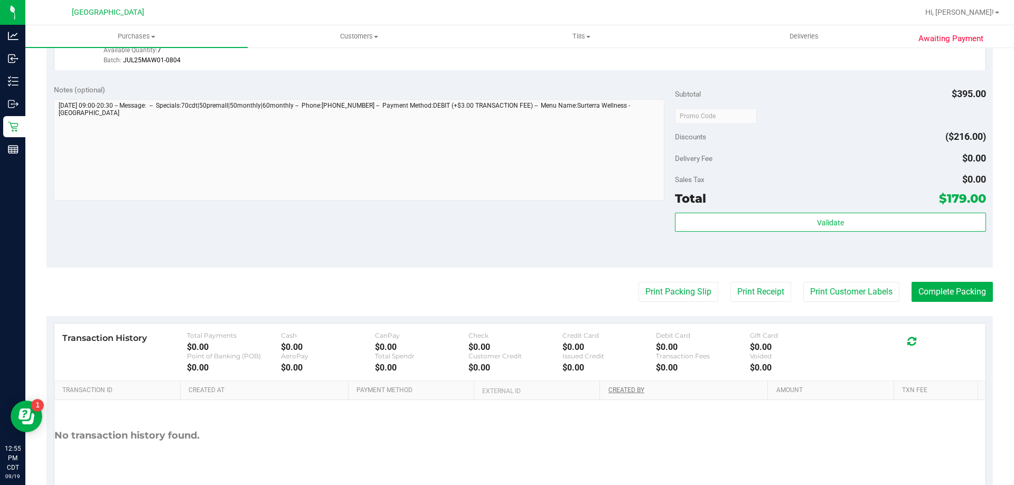
scroll to position [581, 0]
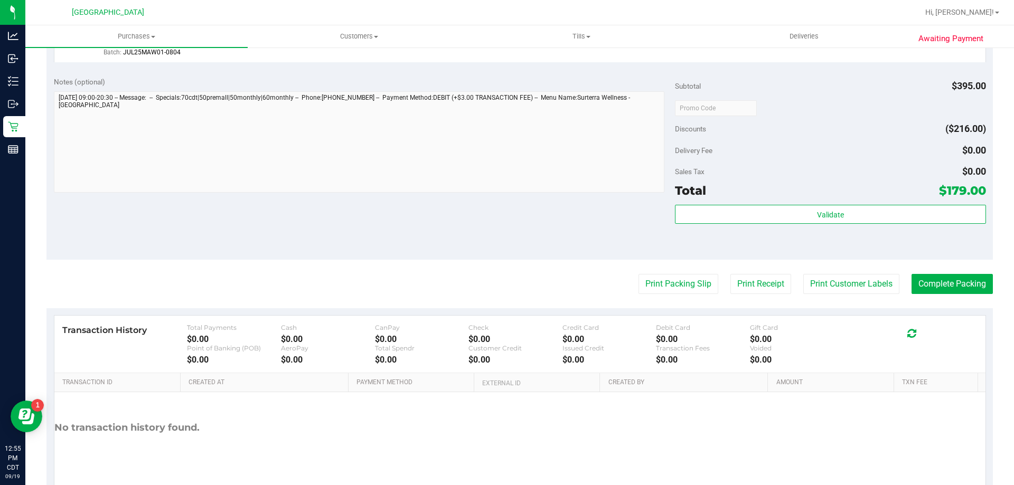
click at [665, 292] on button "Print Packing Slip" at bounding box center [679, 284] width 80 height 20
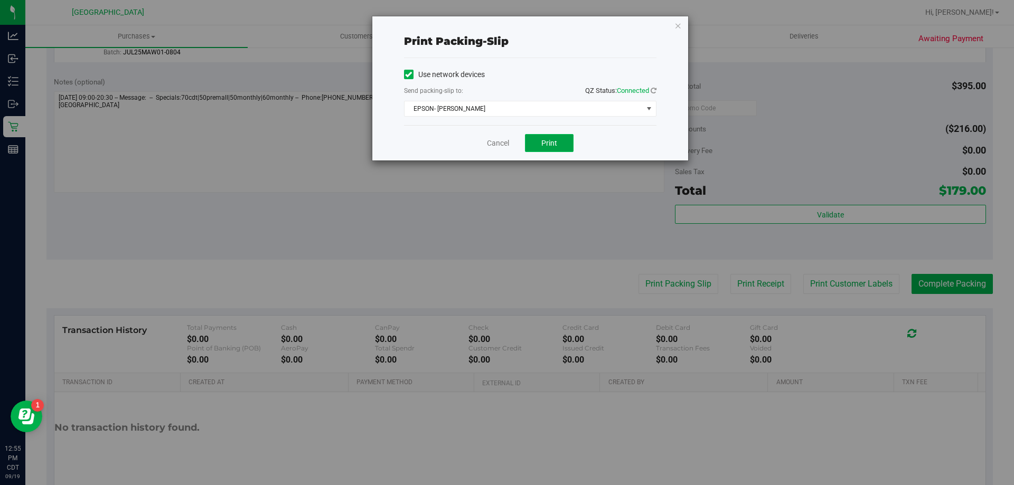
click at [552, 142] on span "Print" at bounding box center [549, 143] width 16 height 8
click at [503, 144] on link "Cancel" at bounding box center [498, 143] width 22 height 11
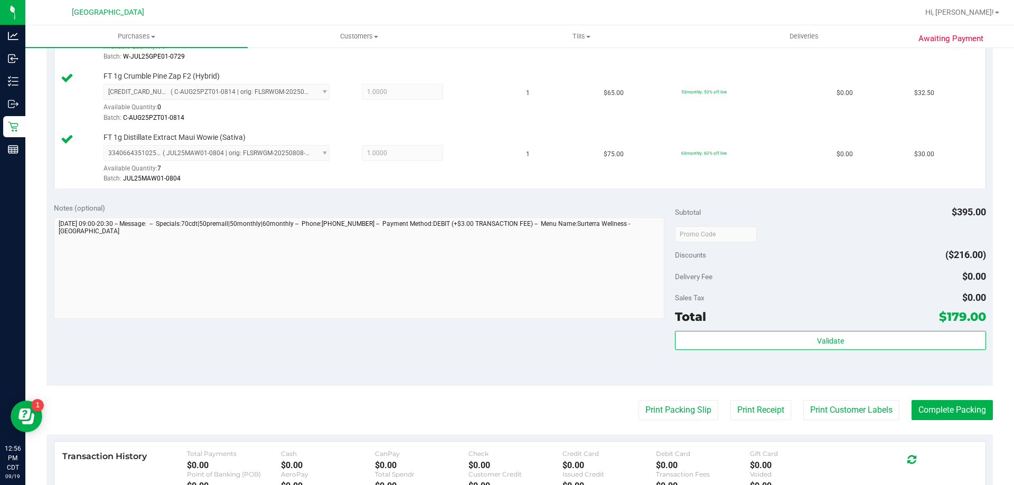
scroll to position [623, 0]
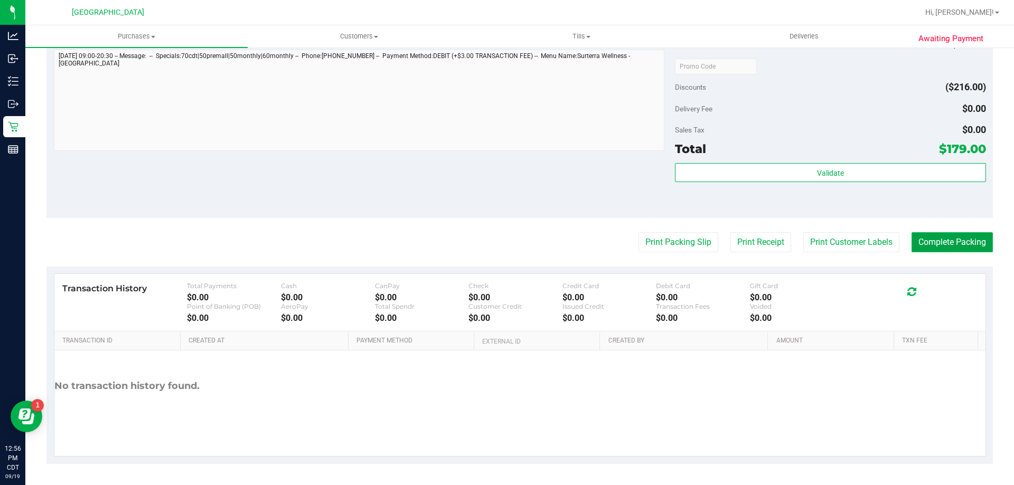
click at [959, 241] on button "Complete Packing" at bounding box center [952, 242] width 81 height 20
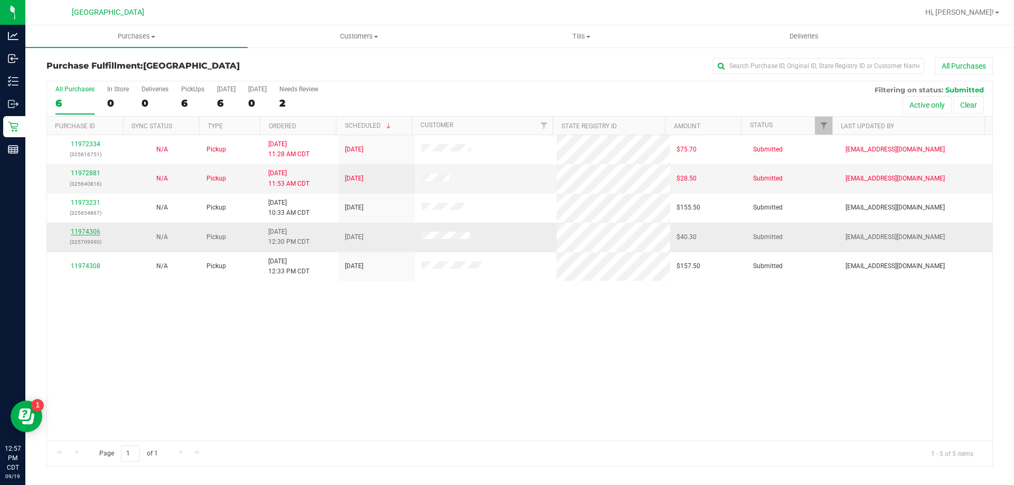
click at [85, 231] on link "11974306" at bounding box center [86, 231] width 30 height 7
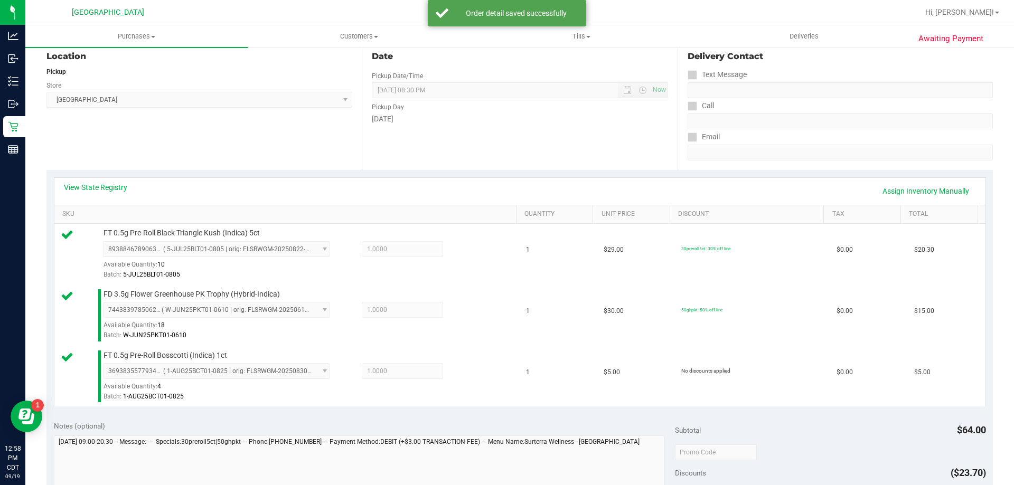
scroll to position [211, 0]
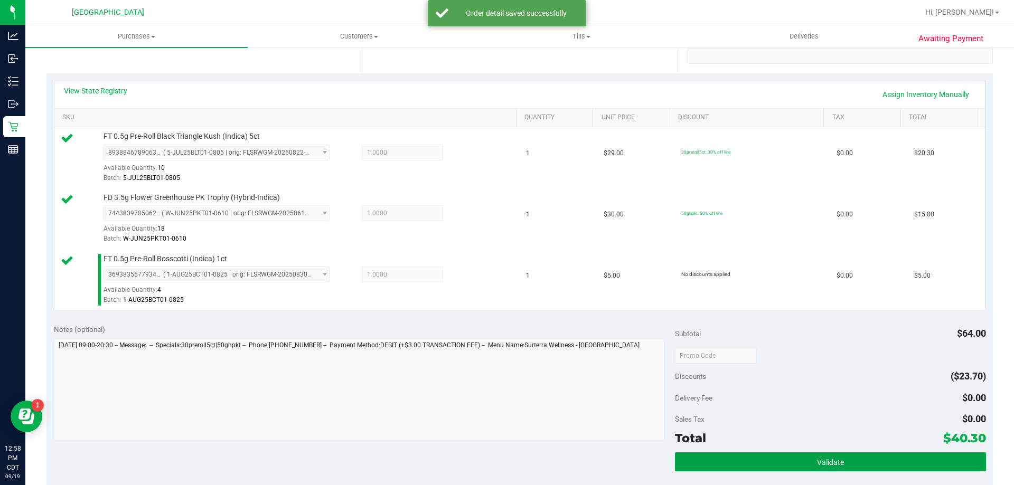
drag, startPoint x: 798, startPoint y: 458, endPoint x: 792, endPoint y: 442, distance: 17.6
click at [797, 458] on button "Validate" at bounding box center [830, 462] width 311 height 19
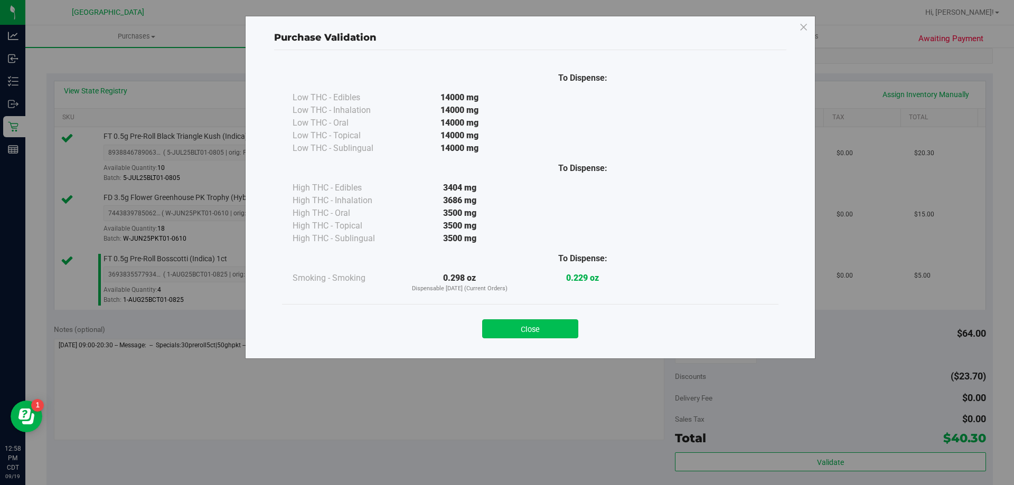
click at [521, 322] on button "Close" at bounding box center [530, 329] width 96 height 19
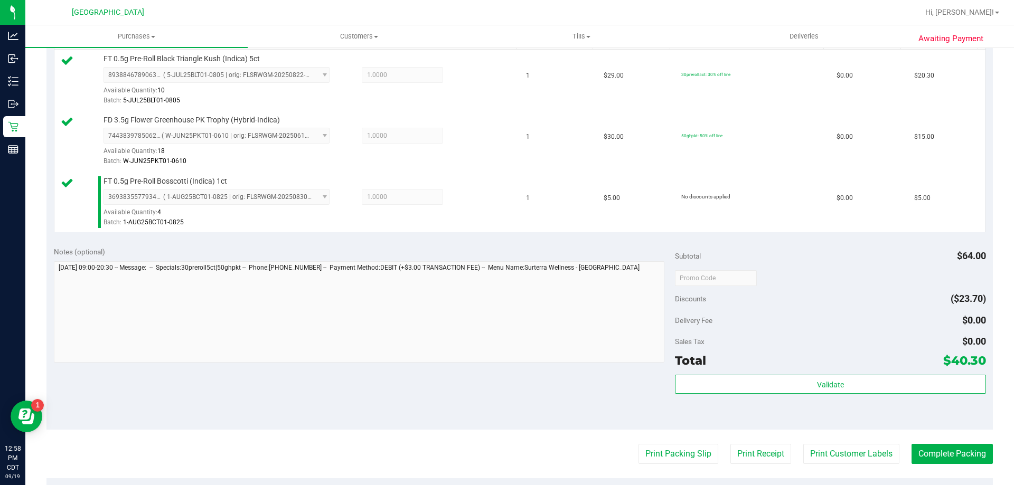
scroll to position [423, 0]
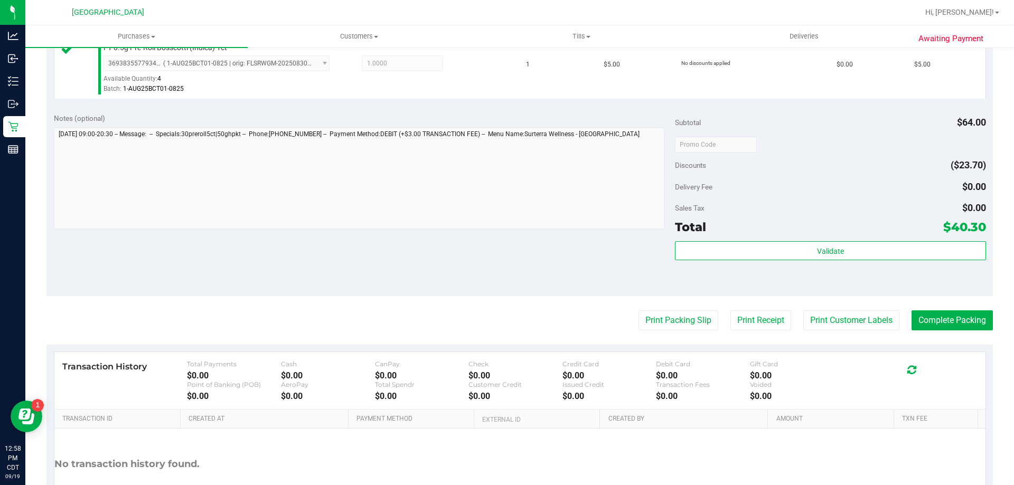
click at [642, 333] on purchase-details "Back Edit Purchase Cancel Purchase View Profile # 11974306 BioTrack ID: - Submi…" at bounding box center [519, 89] width 946 height 908
click at [653, 324] on button "Print Packing Slip" at bounding box center [679, 321] width 80 height 20
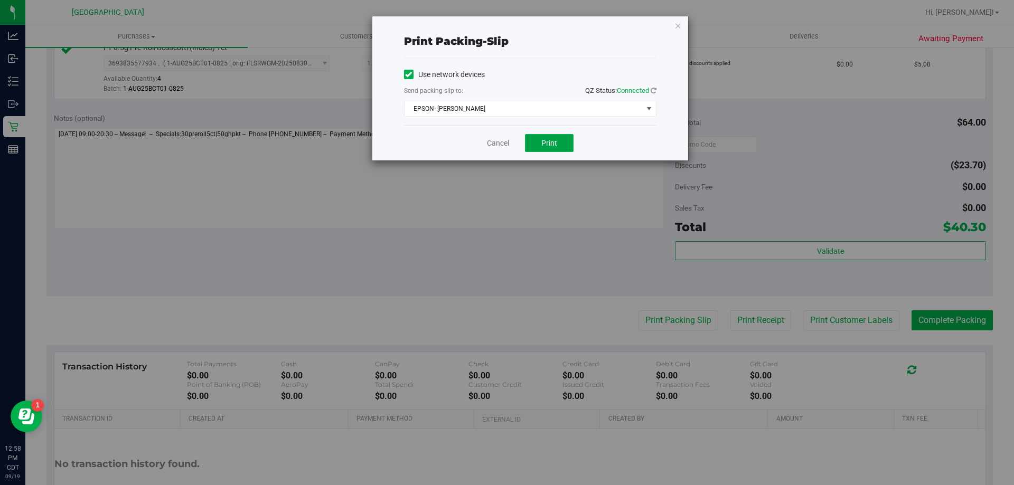
click at [539, 136] on button "Print" at bounding box center [549, 143] width 49 height 18
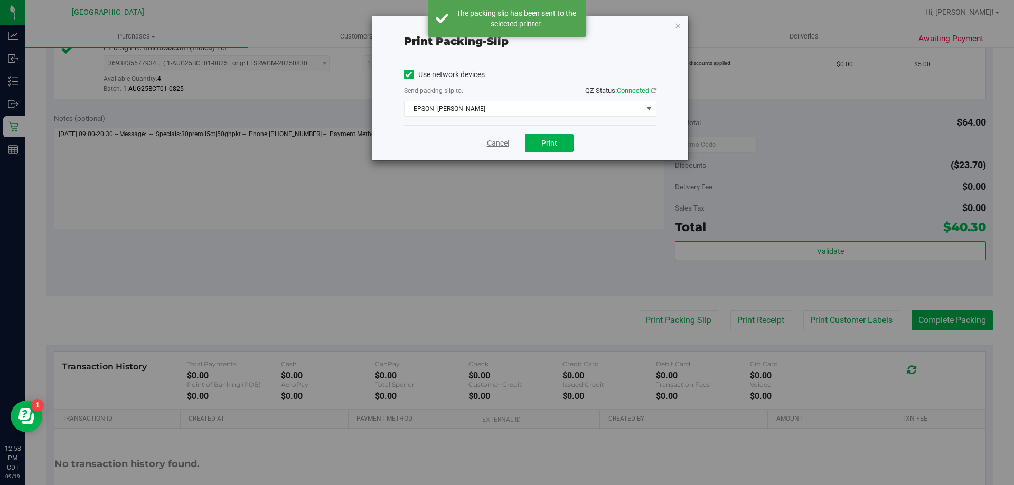
click at [496, 146] on link "Cancel" at bounding box center [498, 143] width 22 height 11
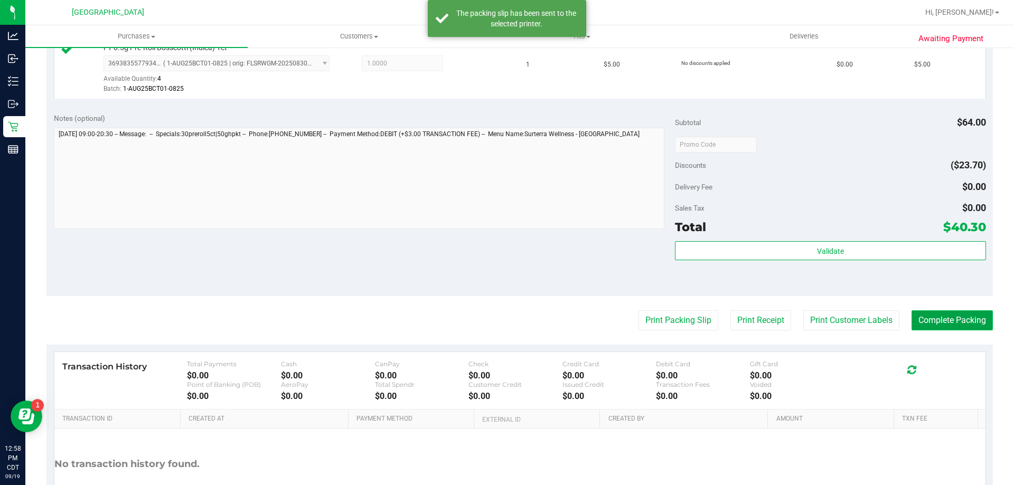
click at [968, 328] on button "Complete Packing" at bounding box center [952, 321] width 81 height 20
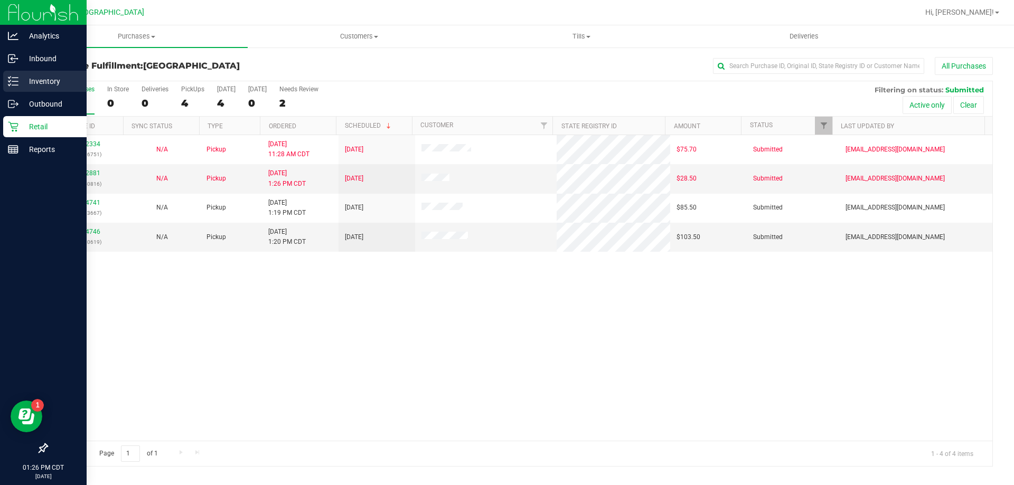
click at [13, 73] on div "Inventory" at bounding box center [44, 81] width 83 height 21
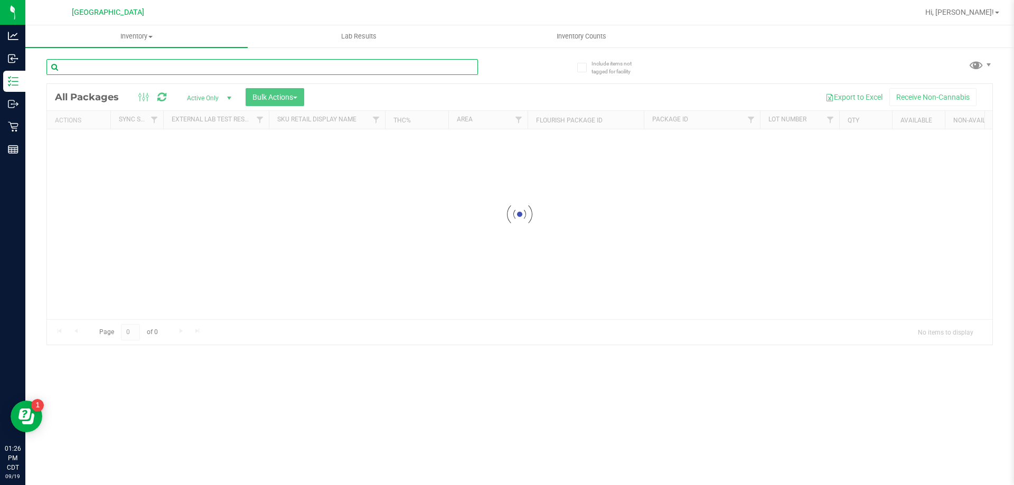
click at [105, 70] on input "text" at bounding box center [261, 67] width 431 height 16
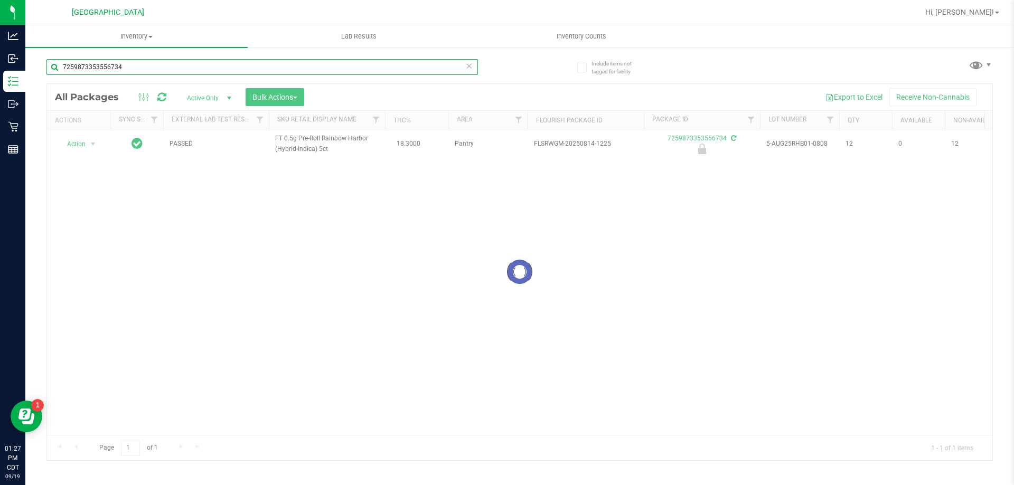
type input "7259873353556734"
click at [71, 145] on div at bounding box center [519, 272] width 945 height 377
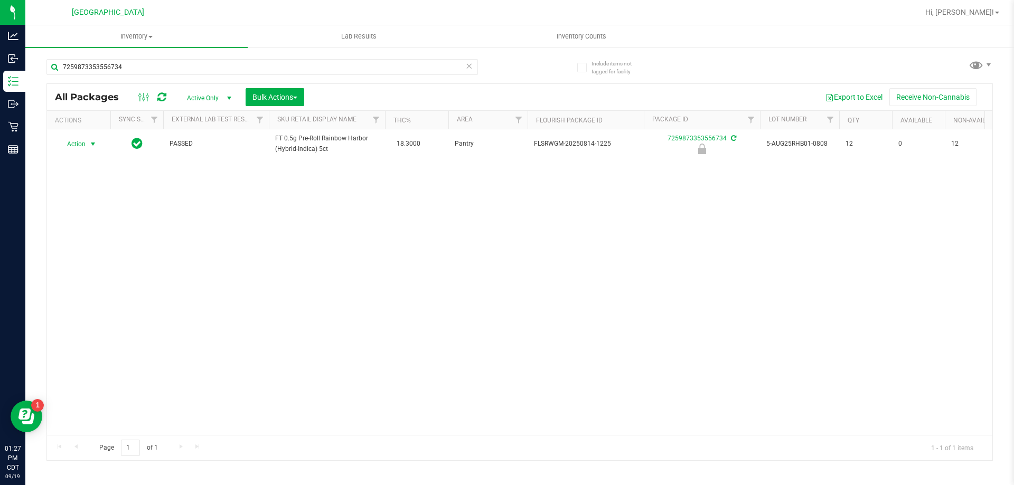
click at [71, 145] on span "Action" at bounding box center [72, 144] width 29 height 15
click at [104, 261] on li "Unlock package" at bounding box center [92, 269] width 68 height 16
